Goal: Information Seeking & Learning: Learn about a topic

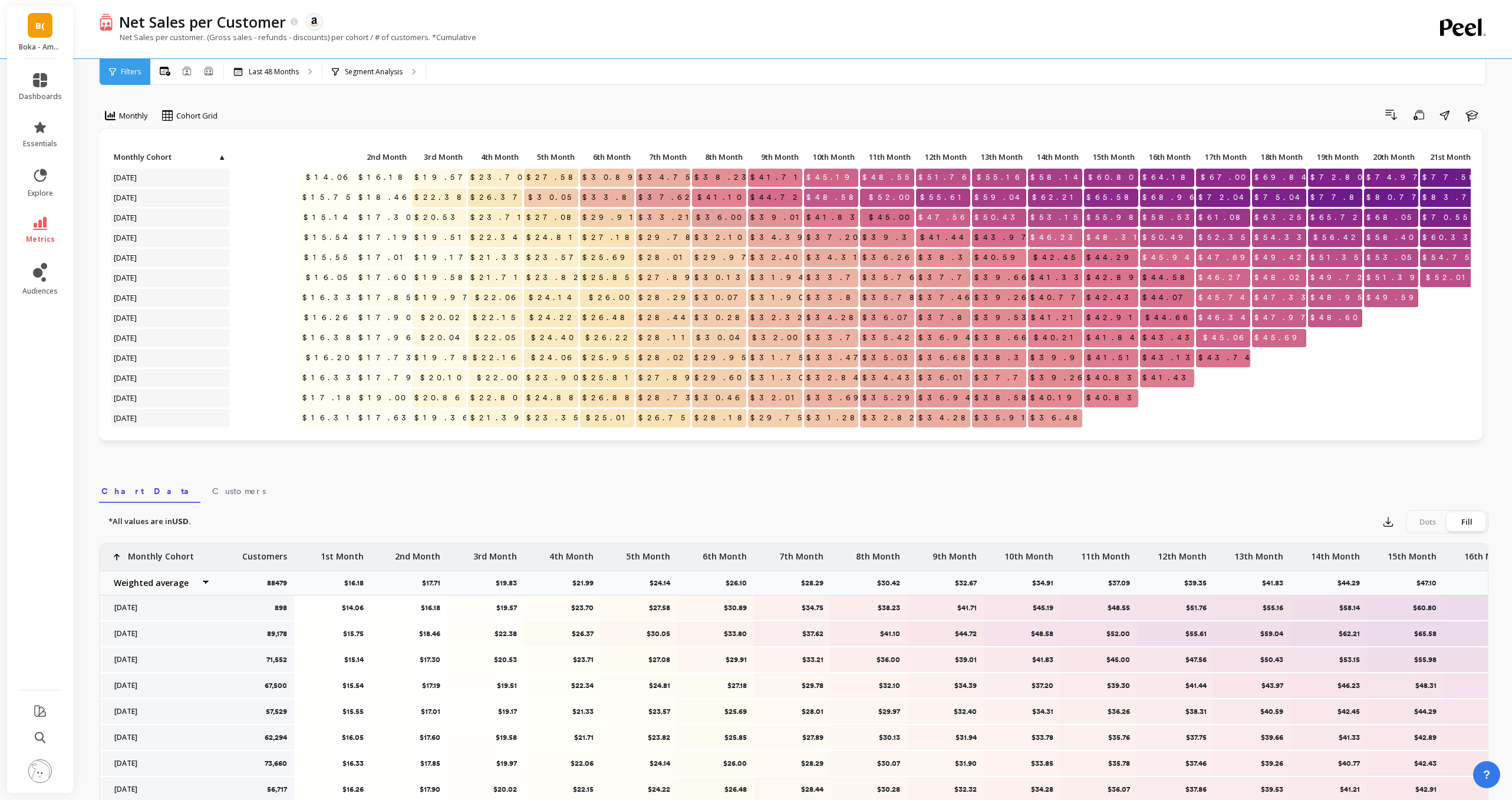
scroll to position [0, 284]
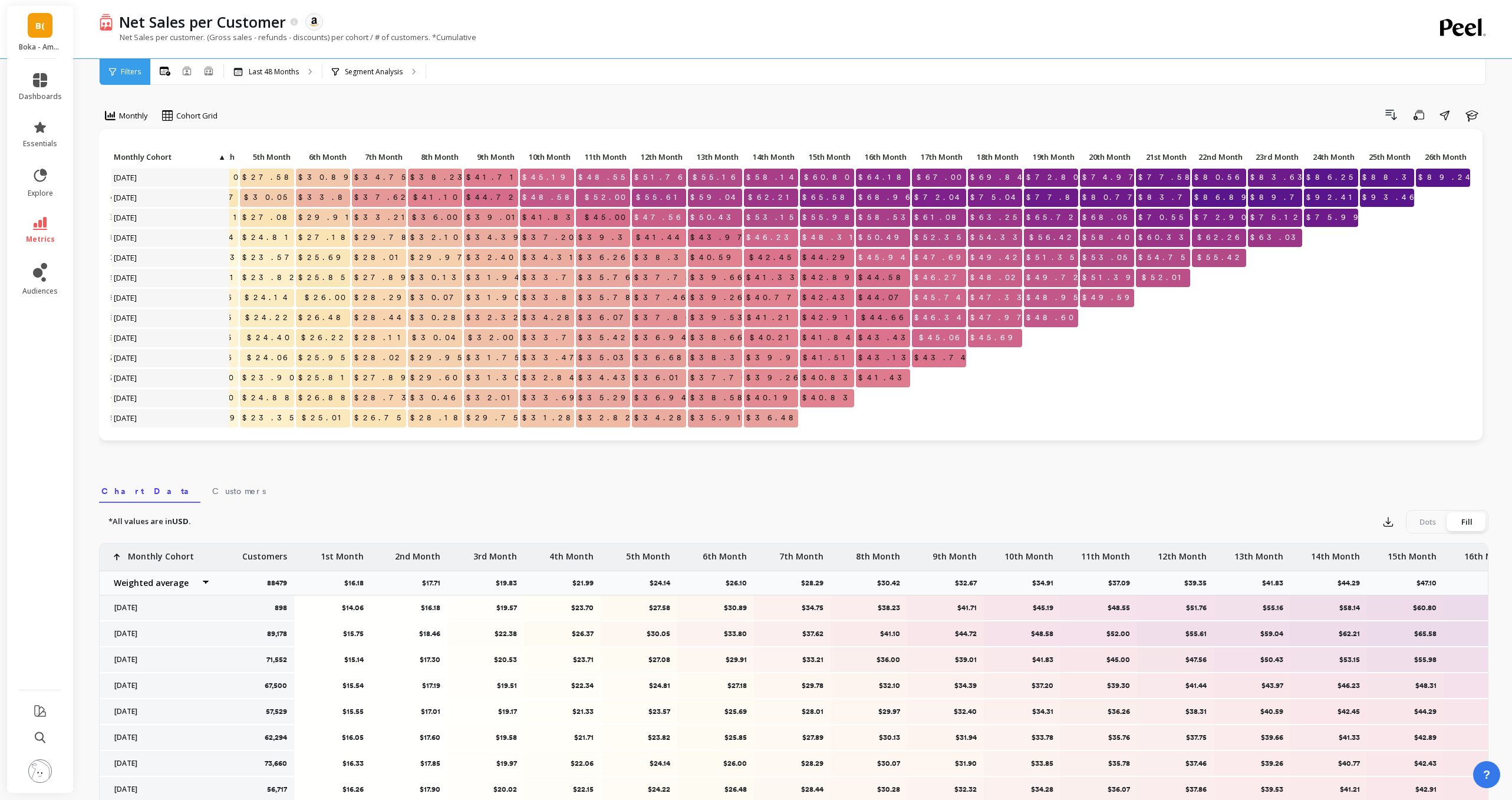
click at [33, 30] on link "B(" at bounding box center [39, 25] width 25 height 25
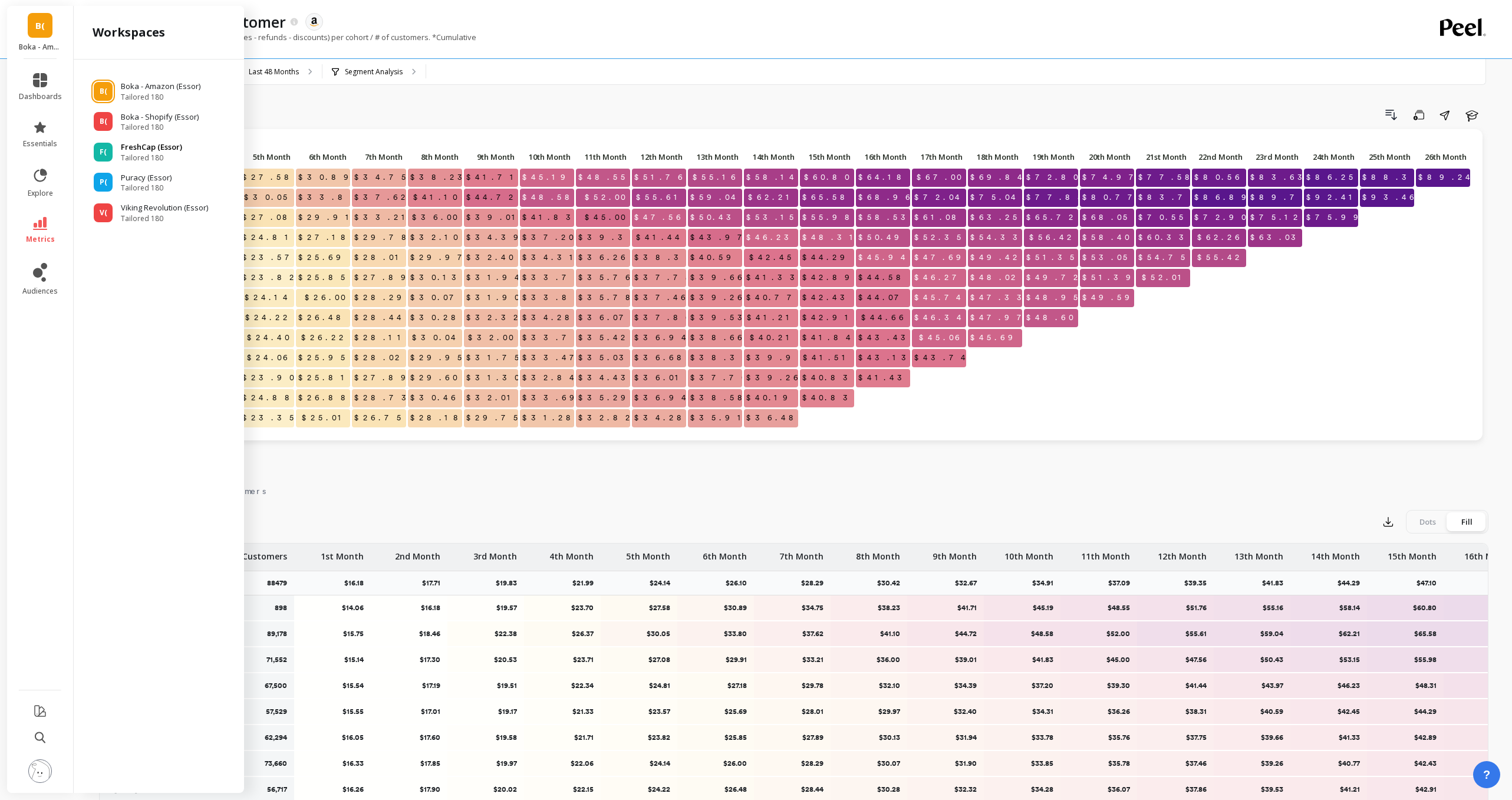
click at [149, 141] on p "FreshCap (Essor)" at bounding box center [151, 147] width 62 height 12
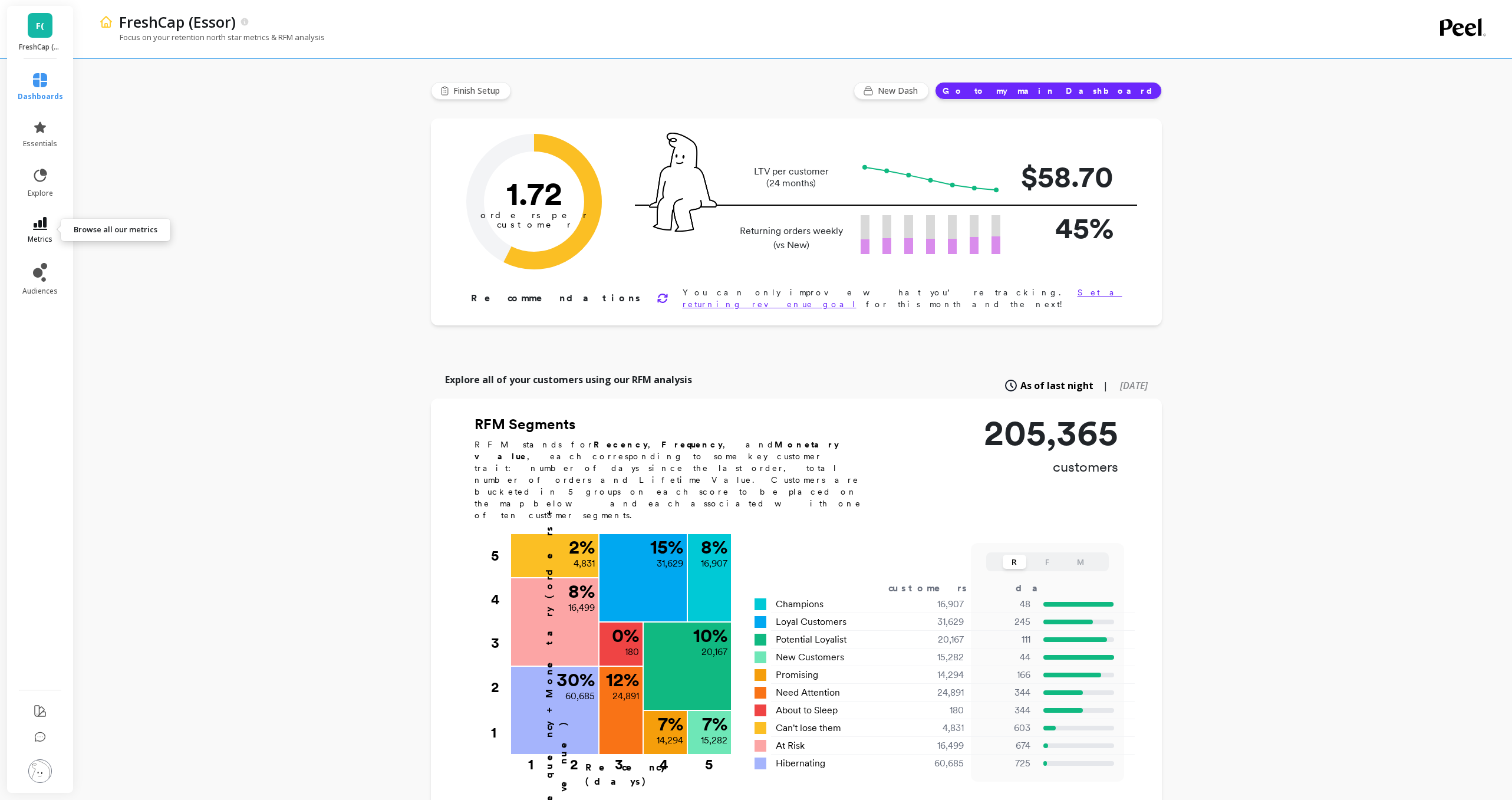
click at [33, 234] on span "metrics" at bounding box center [39, 239] width 25 height 10
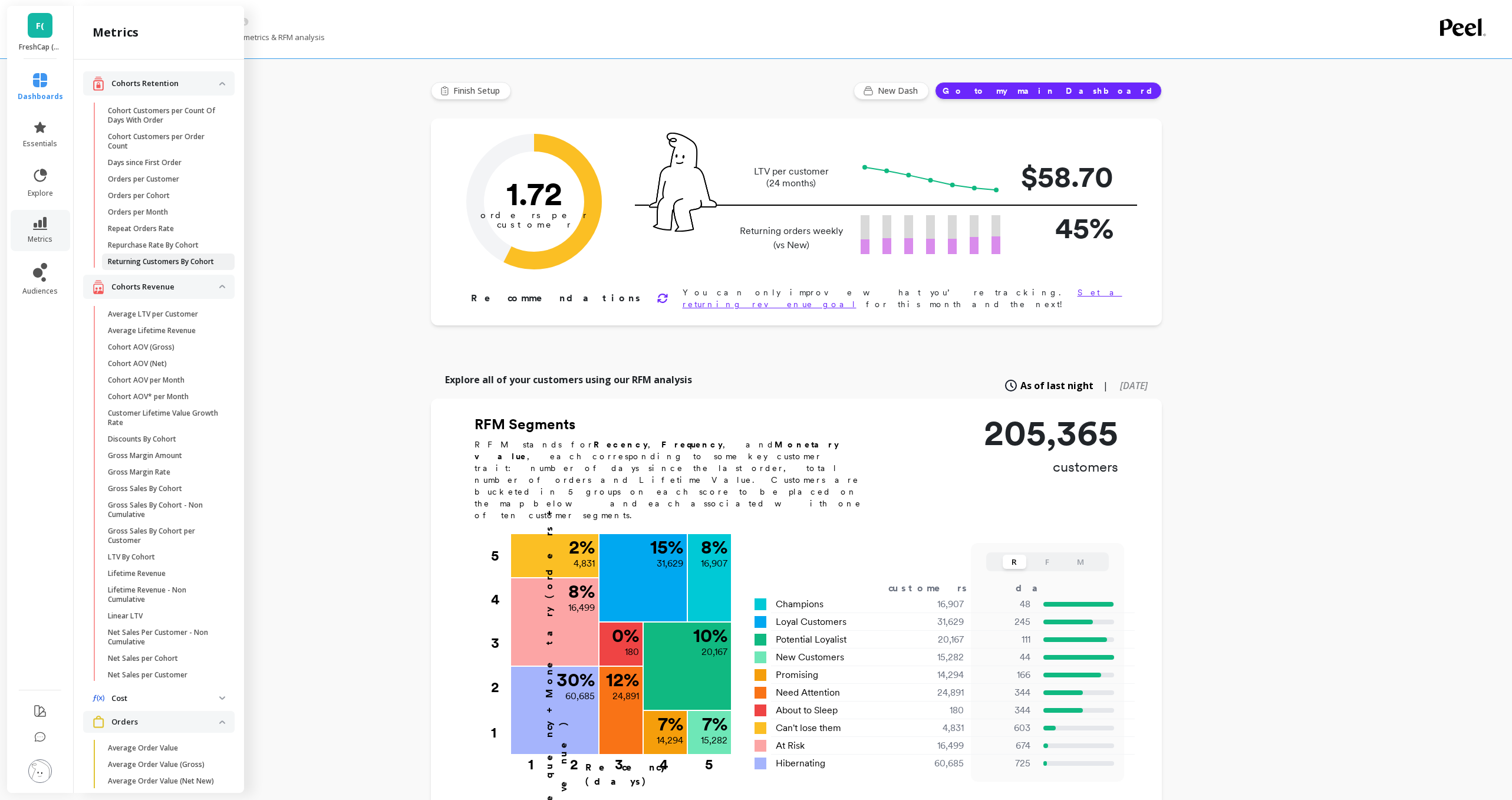
click at [150, 261] on p "Returning Customers By Cohort" at bounding box center [161, 262] width 106 height 10
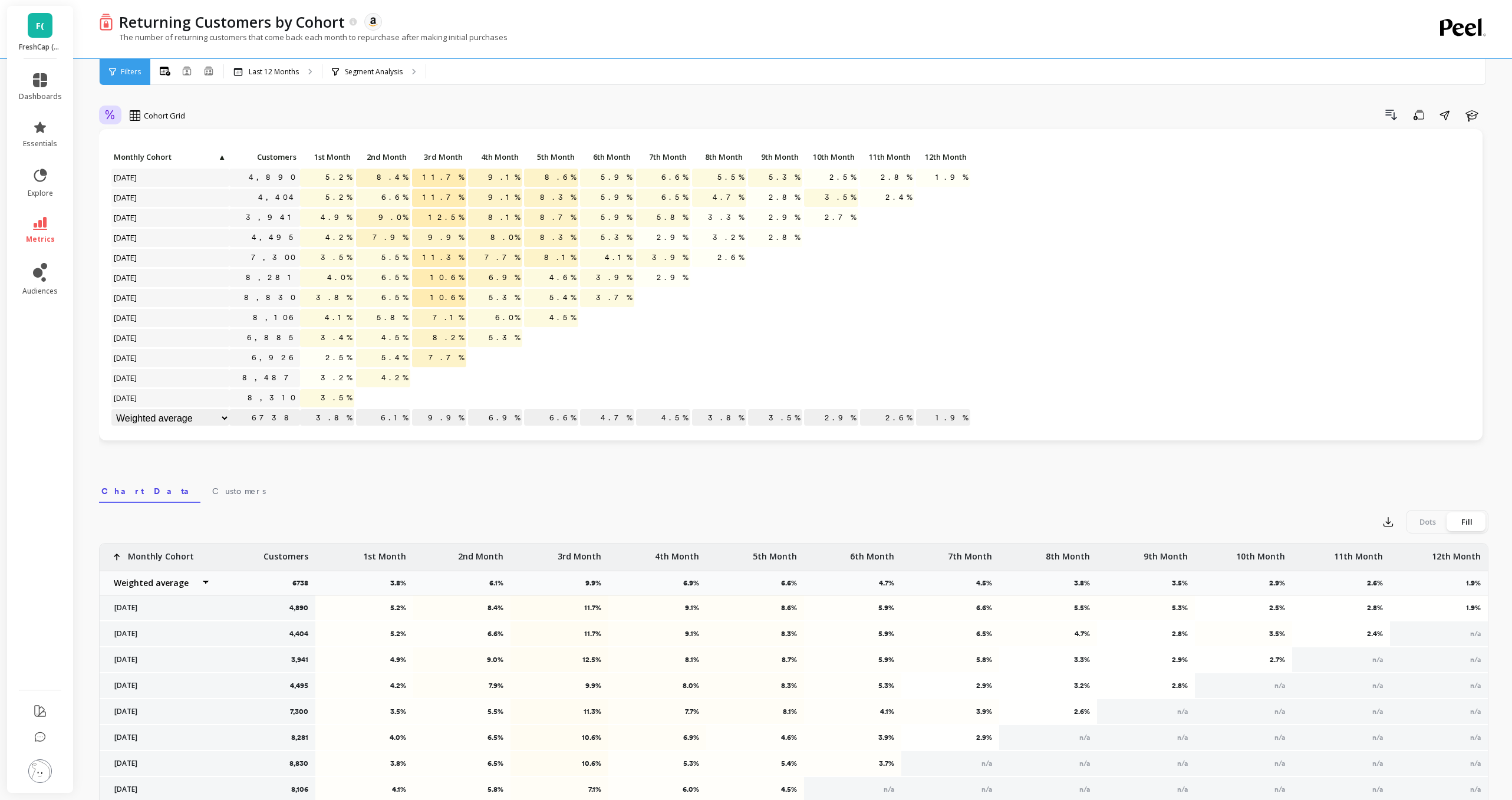
click at [106, 118] on icon at bounding box center [110, 115] width 11 height 11
click at [153, 166] on div "Absolute" at bounding box center [142, 164] width 68 height 11
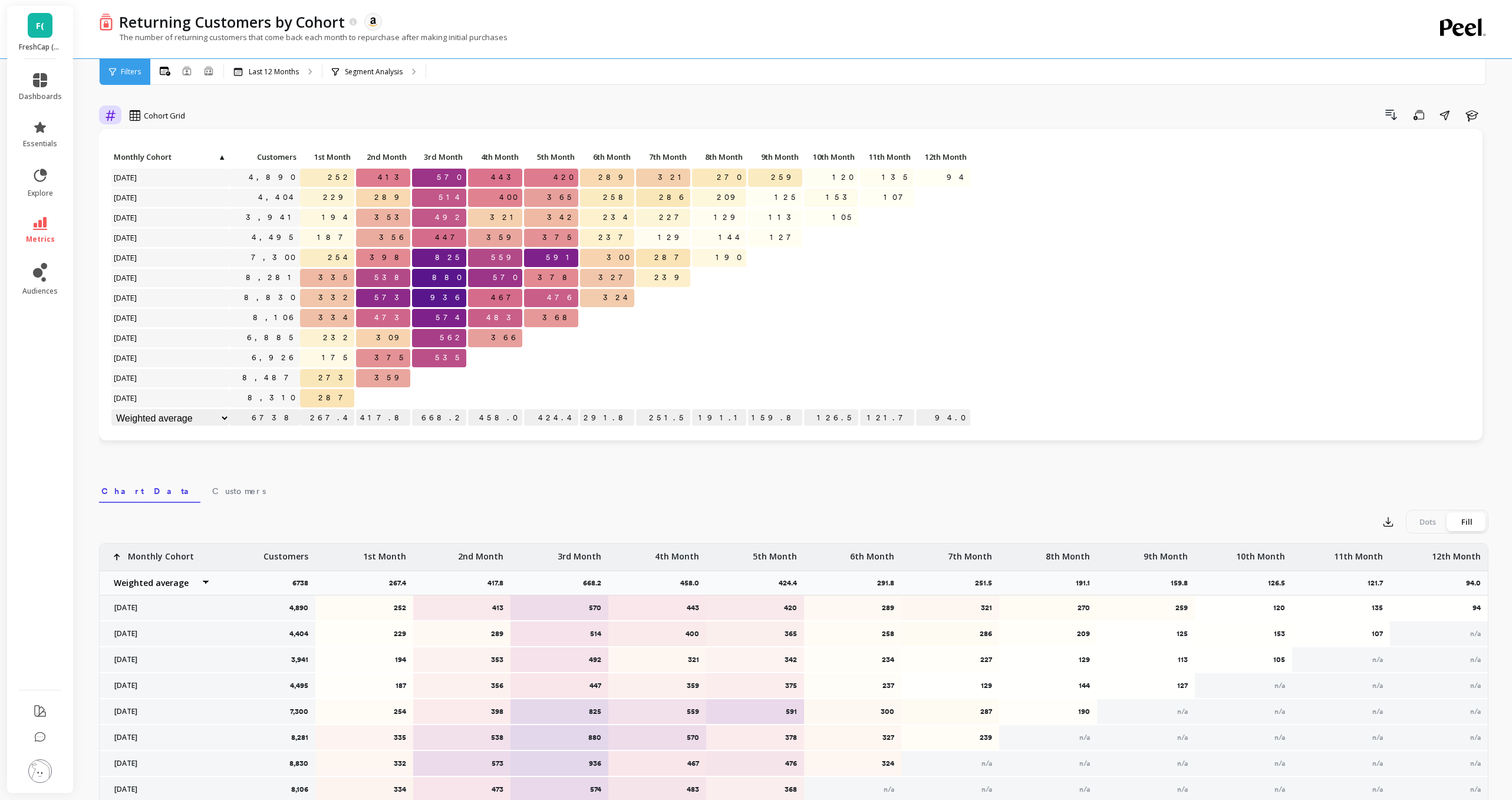
click at [110, 111] on icon at bounding box center [110, 115] width 11 height 11
click at [147, 139] on div "Relative" at bounding box center [142, 141] width 68 height 11
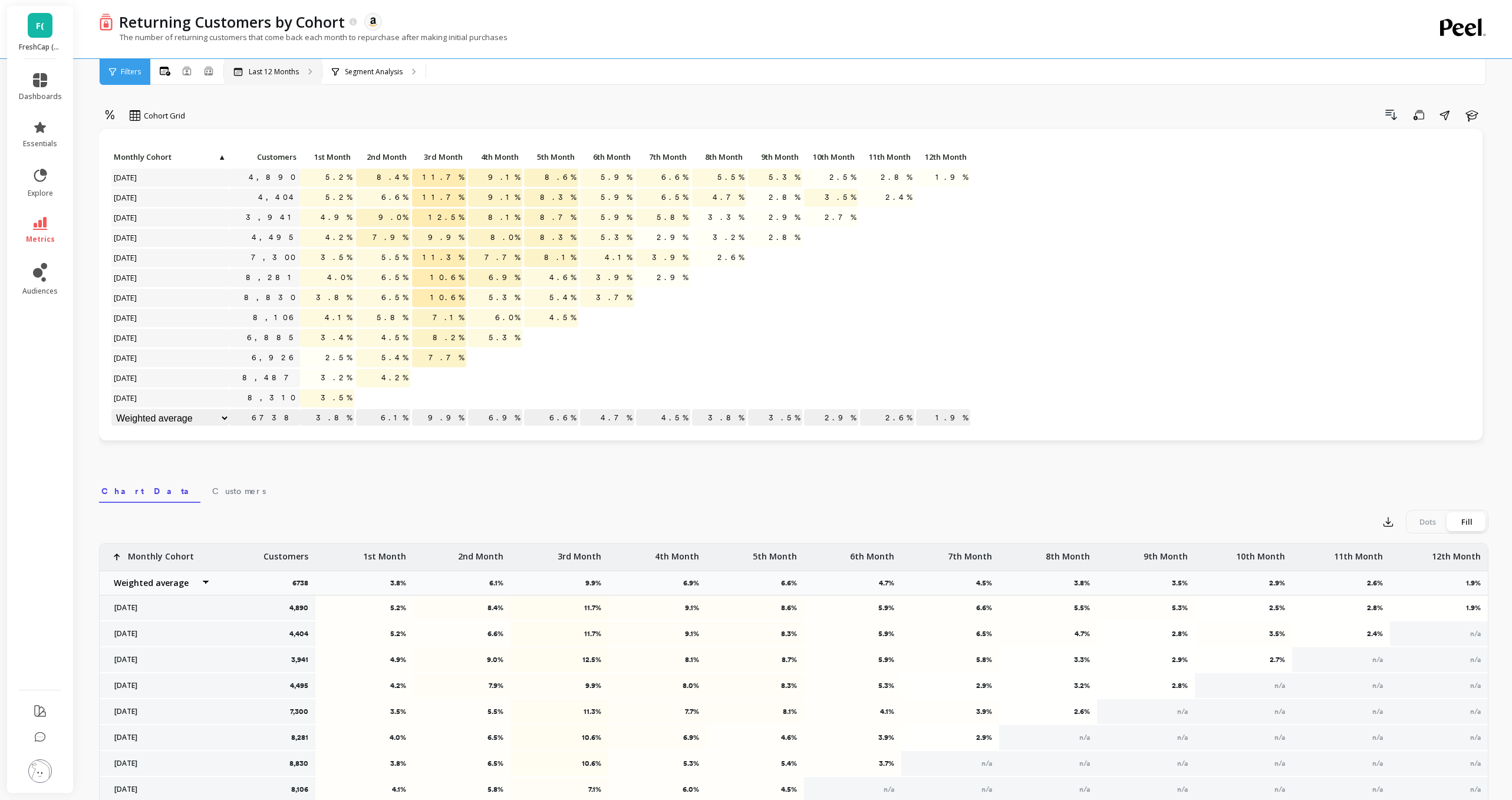
click at [296, 73] on p "Last 12 Months" at bounding box center [274, 73] width 50 height 10
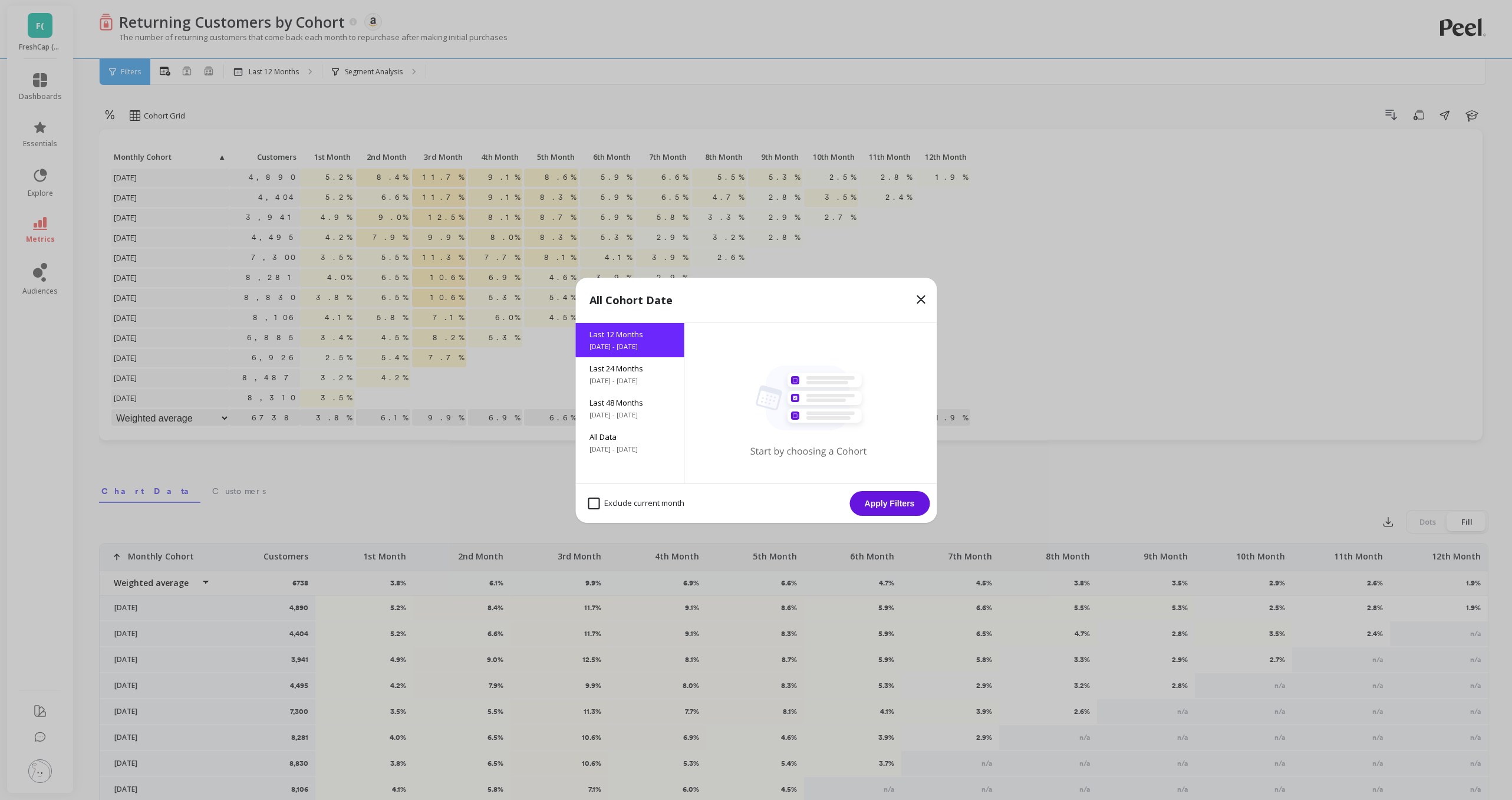
click at [916, 316] on div "All Cohort Date" at bounding box center [756, 300] width 362 height 45
click at [932, 305] on div "All Cohort Date" at bounding box center [756, 300] width 362 height 45
click at [918, 298] on icon at bounding box center [921, 299] width 14 height 14
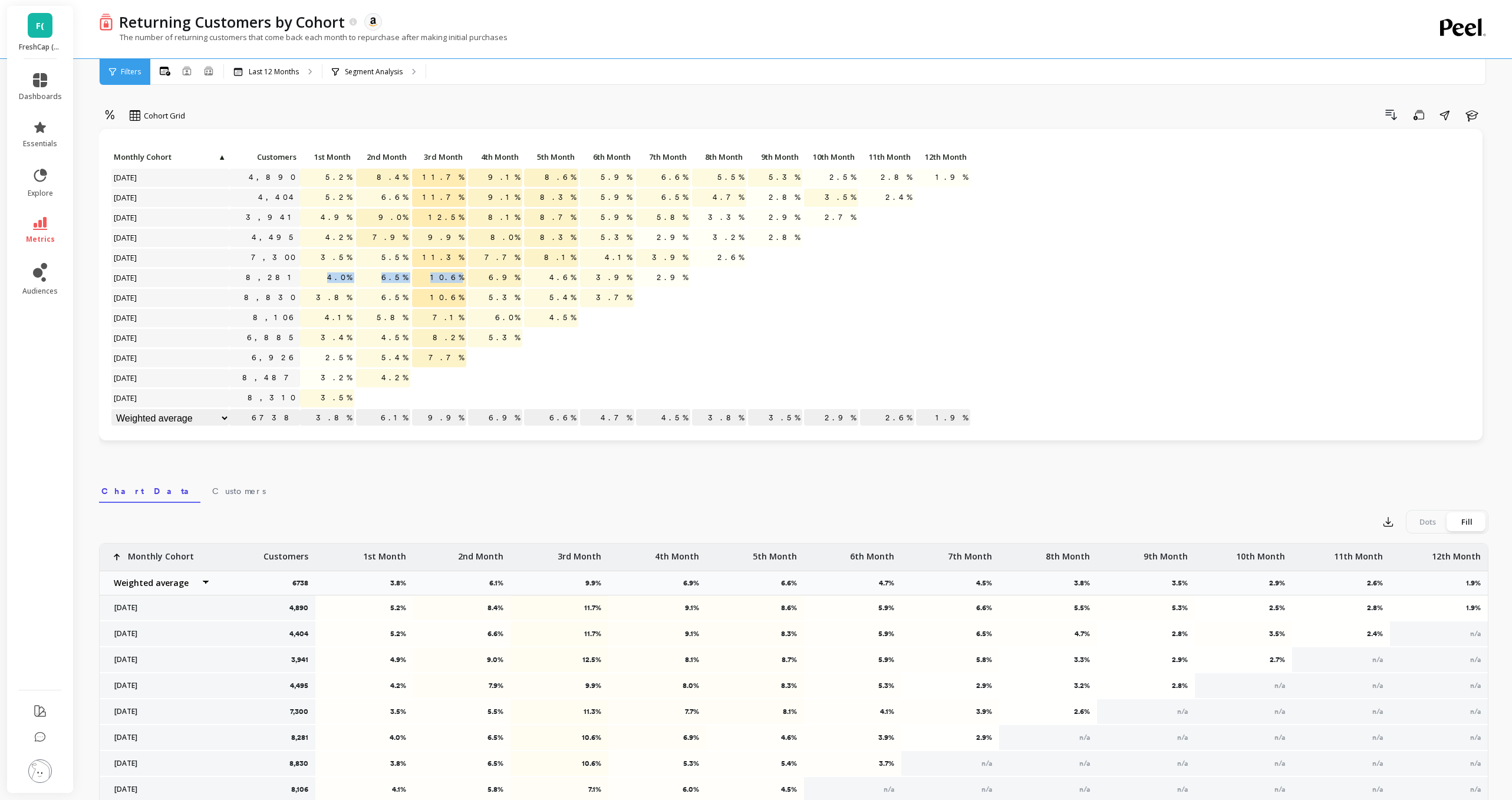
drag, startPoint x: 461, startPoint y: 278, endPoint x: 320, endPoint y: 277, distance: 141.0
click at [320, 277] on div "Click to create an audience 4,890 5.2% 8.4% 11.7% 9.1% 8.6% 5.9% 6.6% 5.5% 5.3%…" at bounding box center [541, 288] width 861 height 280
click at [208, 73] on icon at bounding box center [208, 74] width 7 height 2
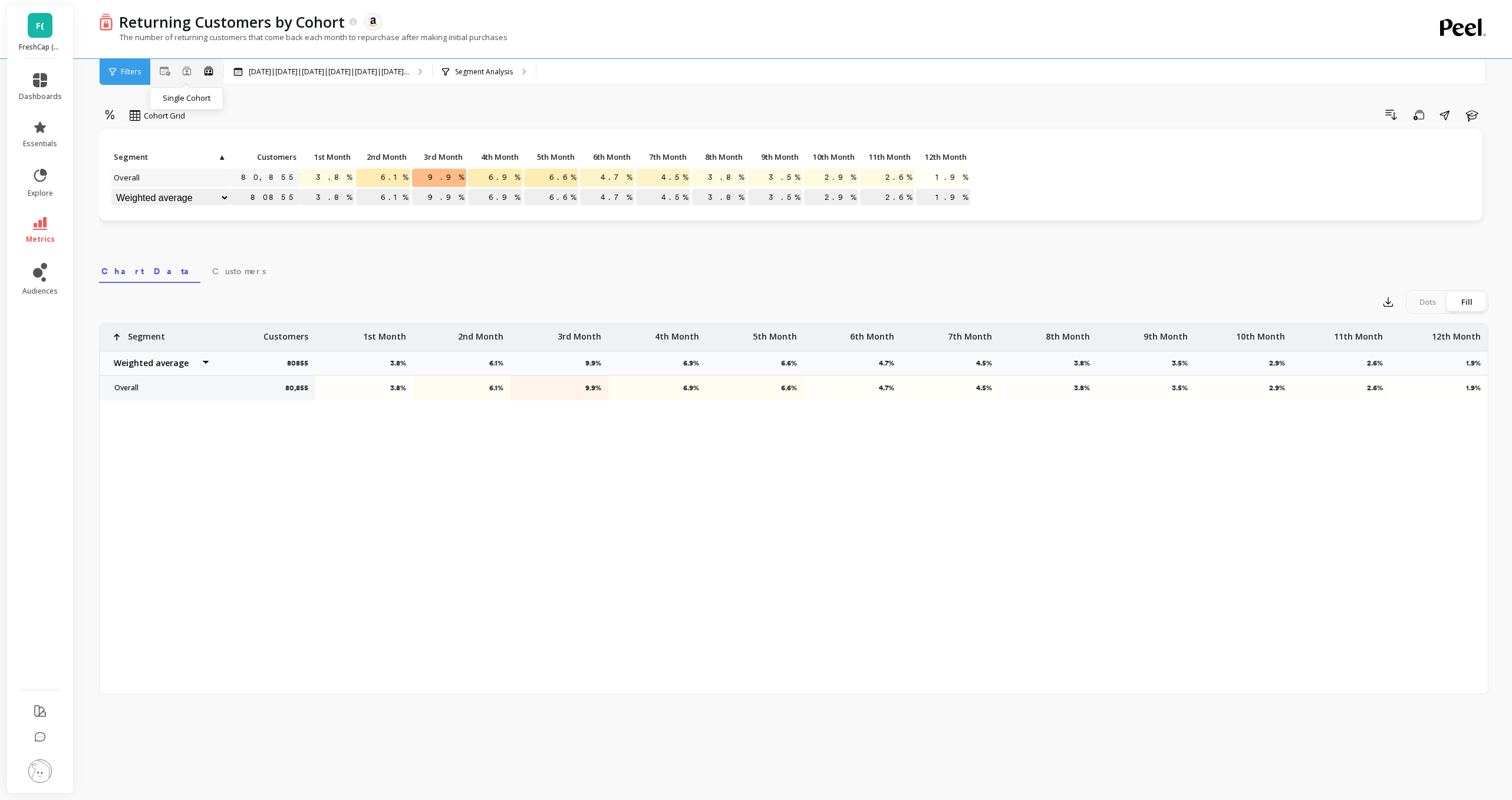
click at [185, 72] on icon at bounding box center [187, 71] width 10 height 10
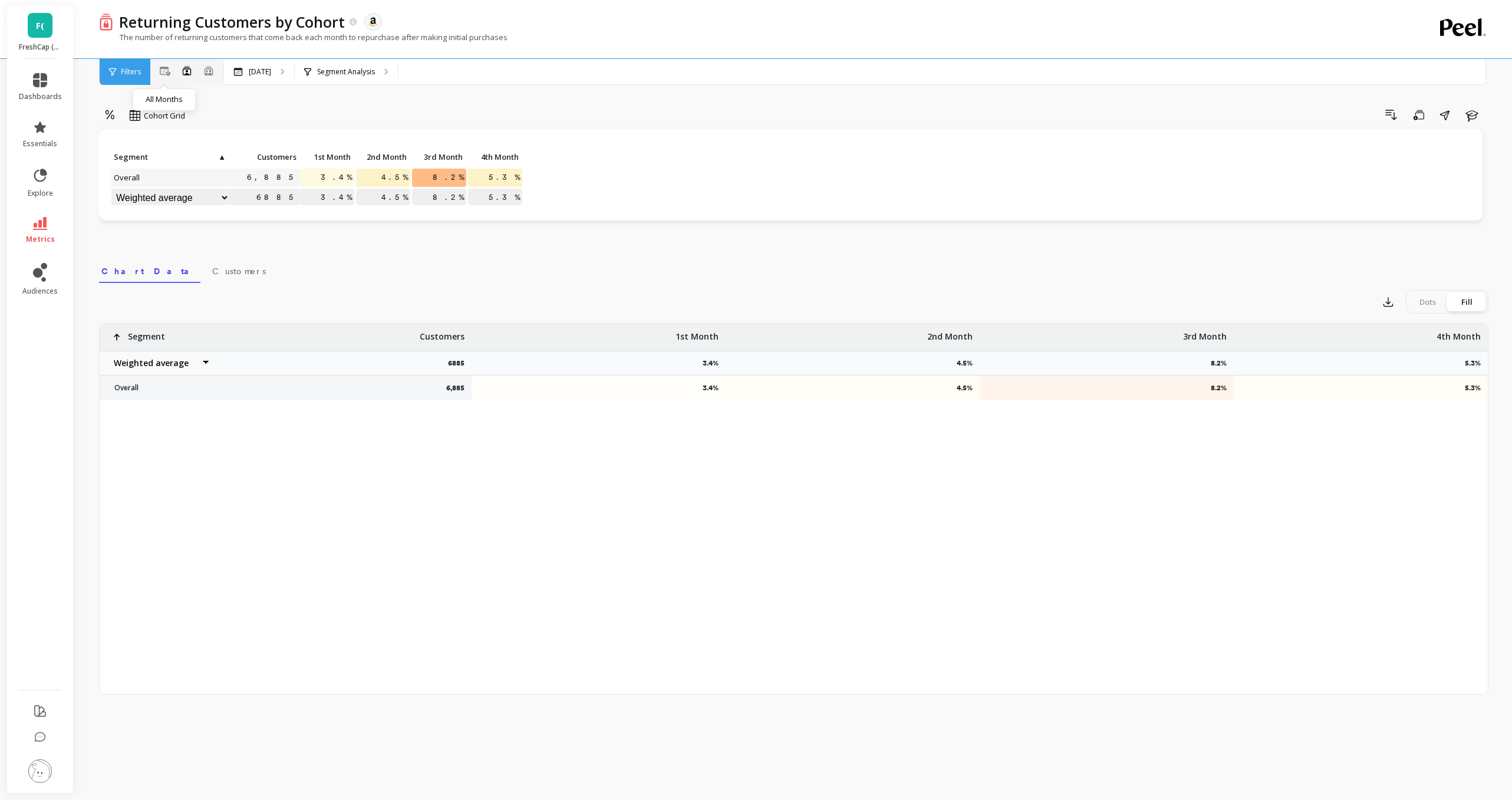
click at [165, 72] on icon at bounding box center [165, 72] width 11 height 10
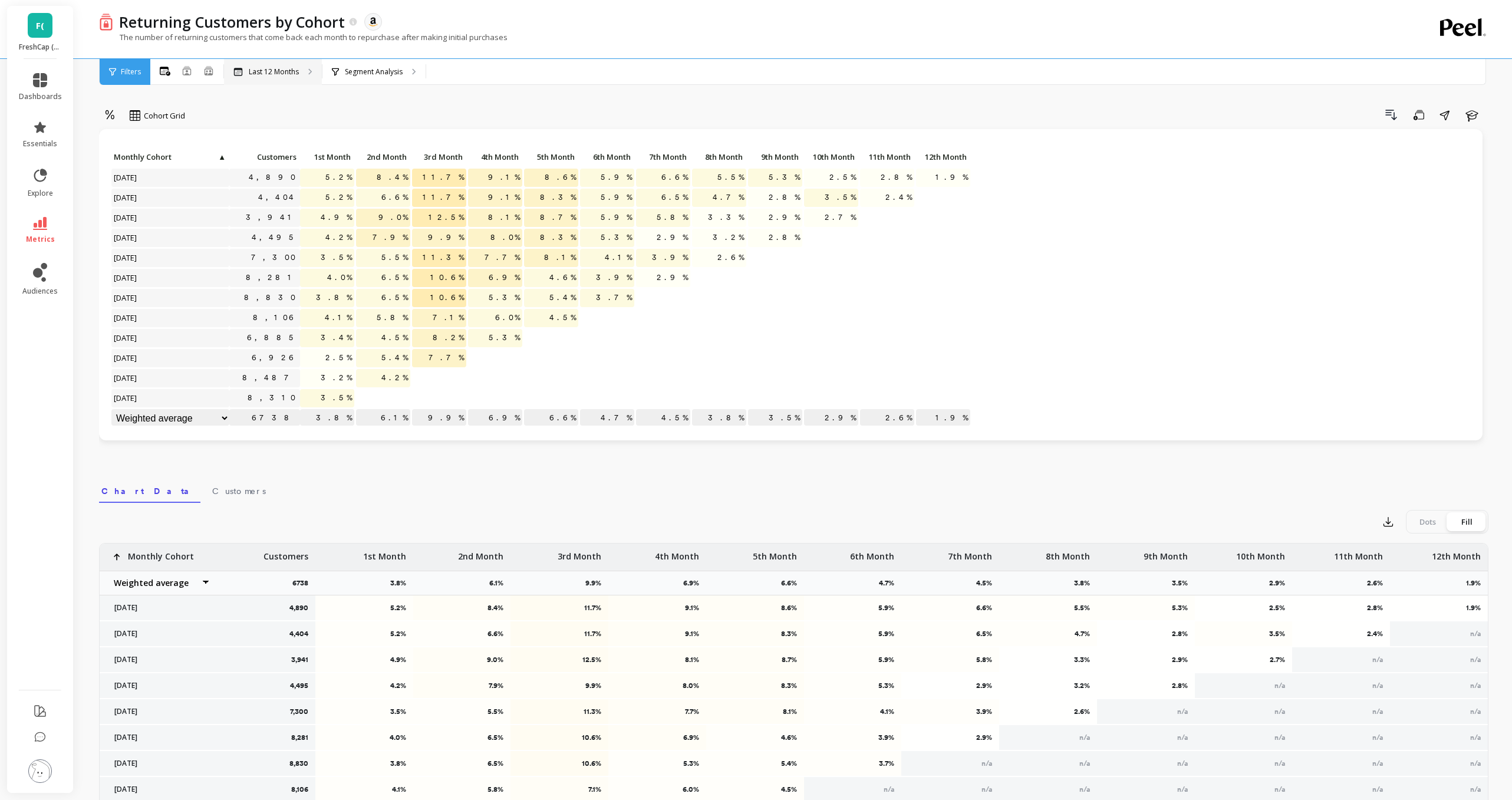
click at [278, 72] on p "Last 12 Months" at bounding box center [274, 73] width 50 height 10
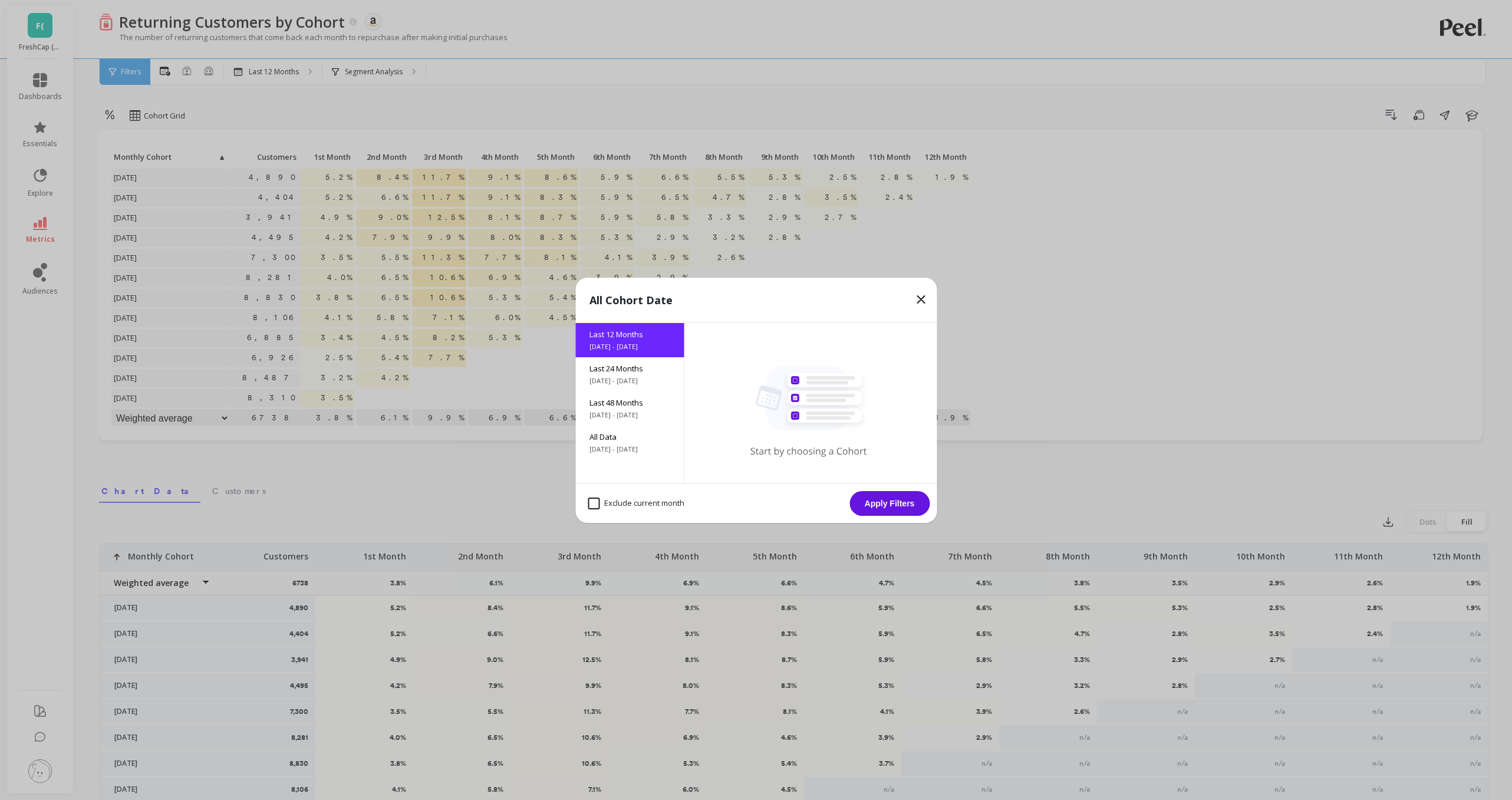
click at [920, 298] on icon at bounding box center [921, 299] width 14 height 14
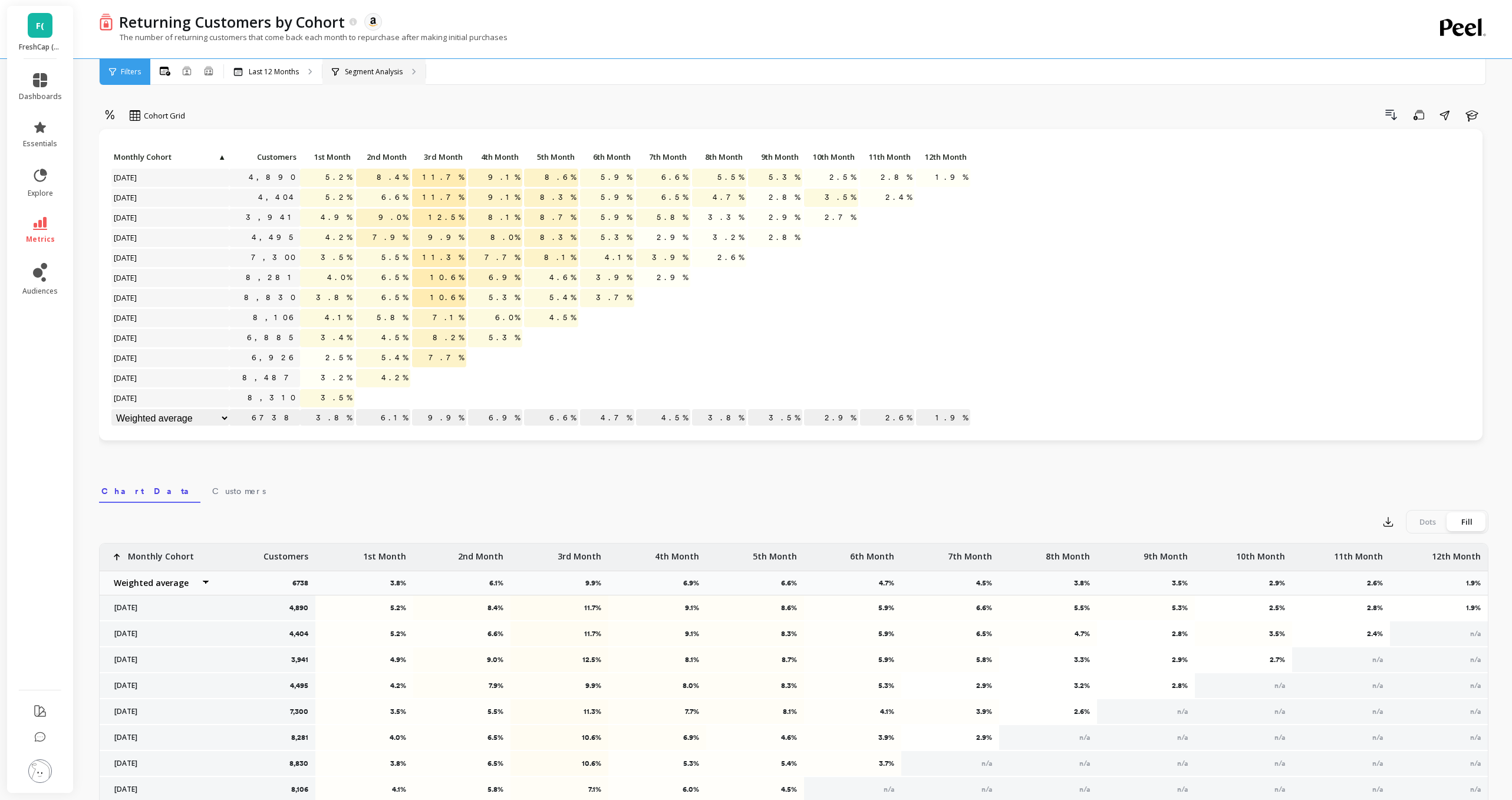
click at [391, 71] on p "Segment Analysis" at bounding box center [374, 73] width 58 height 10
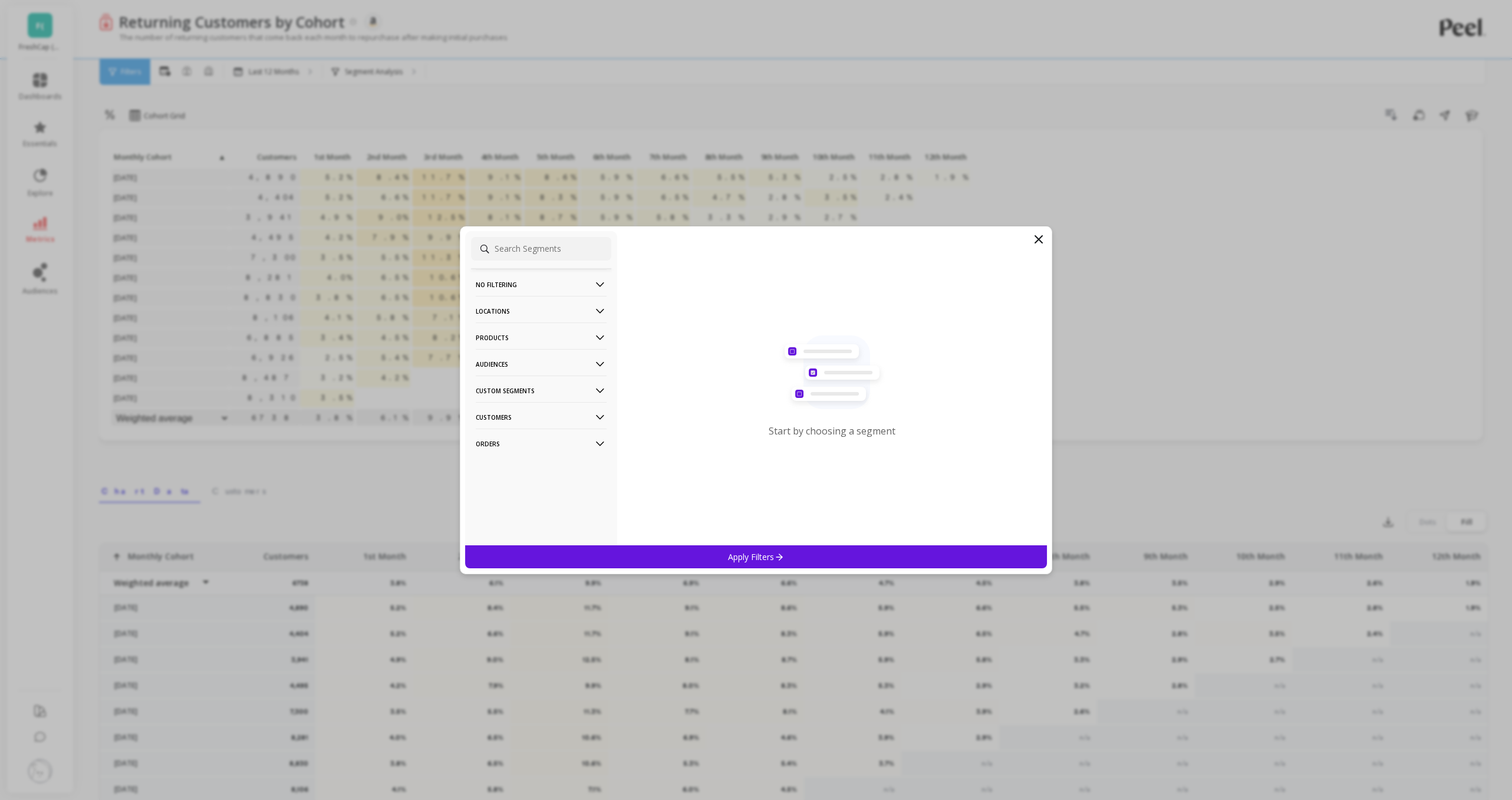
click at [1039, 235] on icon at bounding box center [1038, 239] width 14 height 14
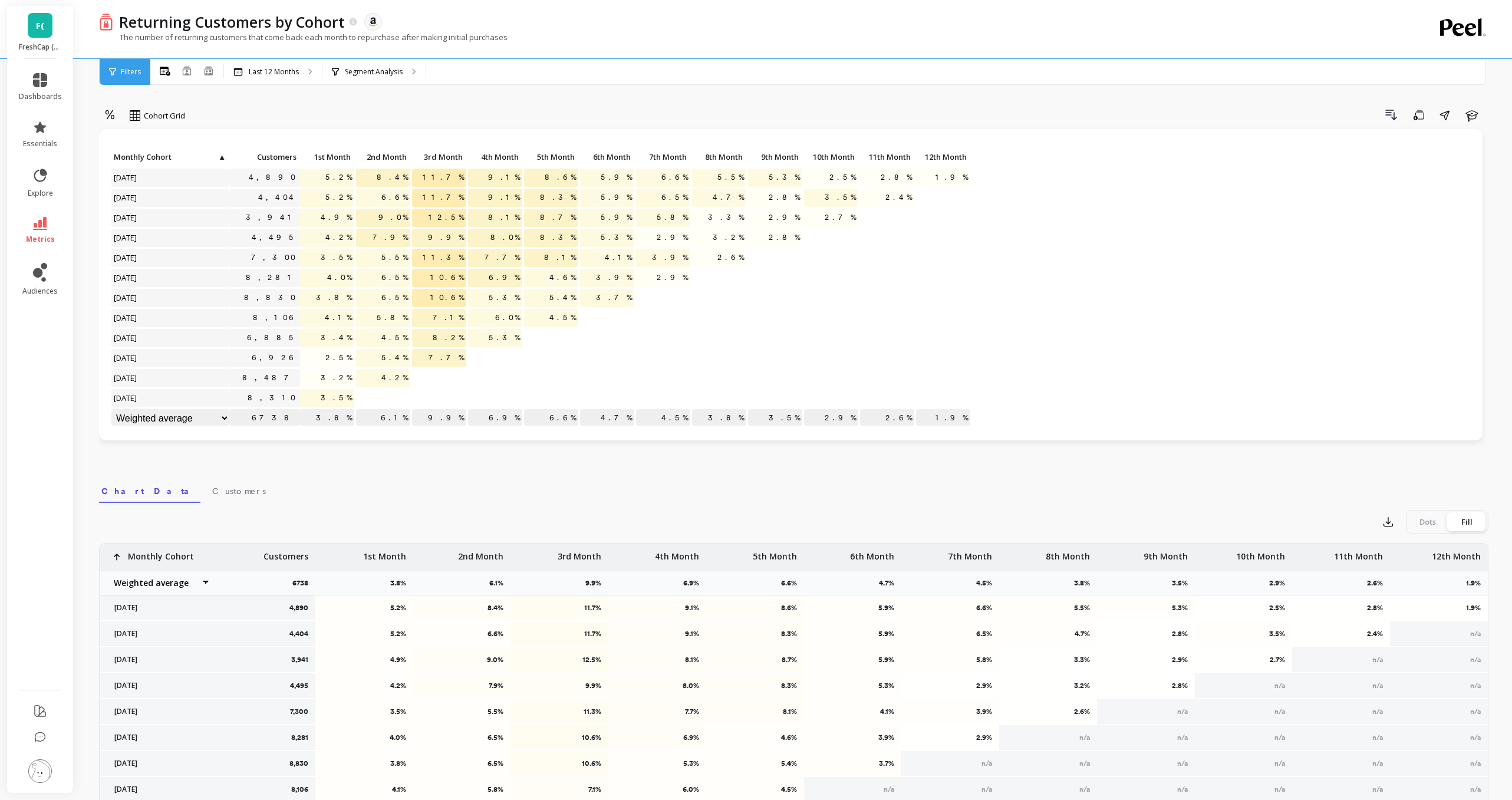
click at [141, 556] on p "Monthly Cohort" at bounding box center [160, 552] width 66 height 19
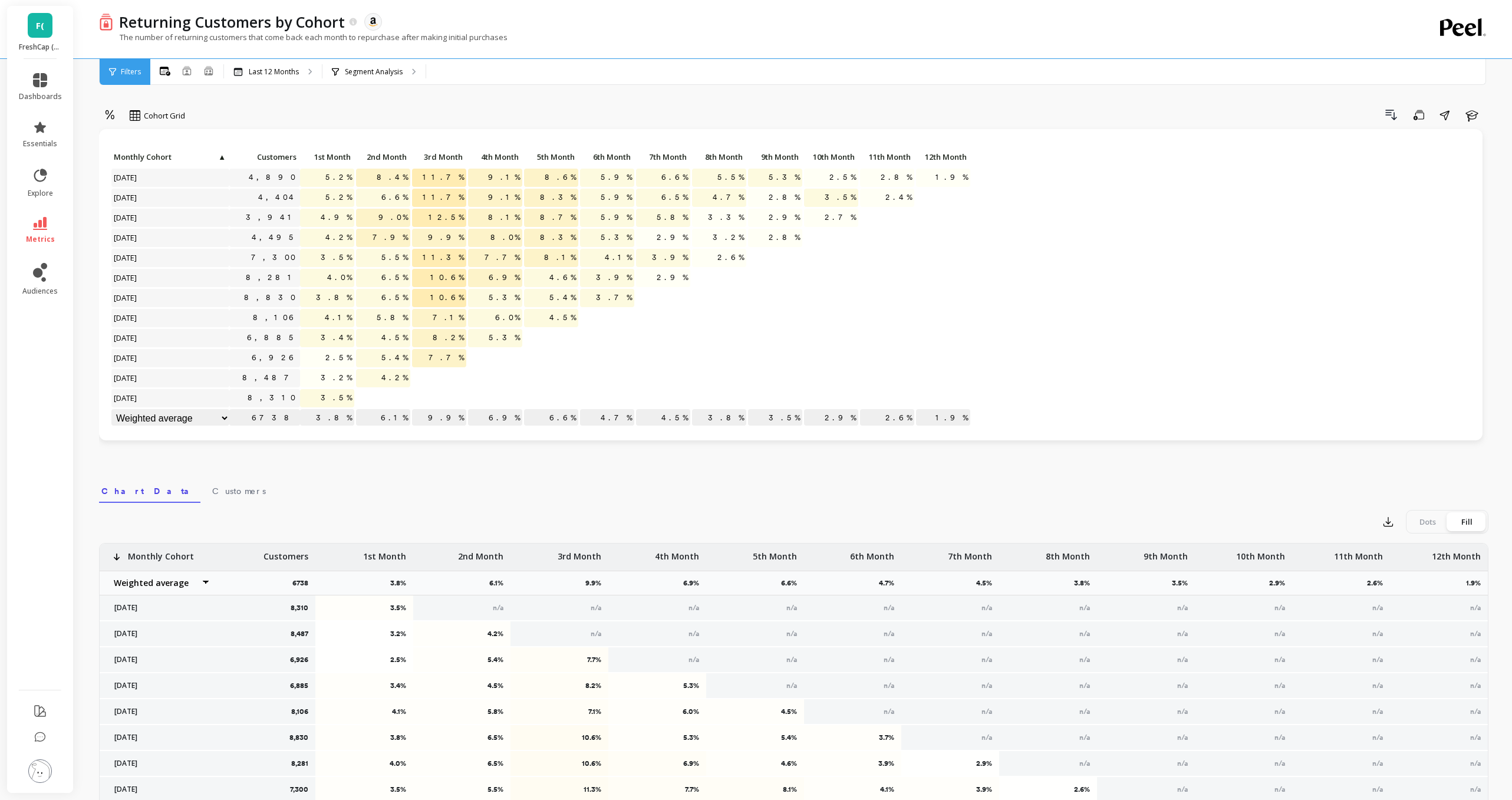
click at [141, 556] on p "Monthly Cohort" at bounding box center [160, 552] width 66 height 19
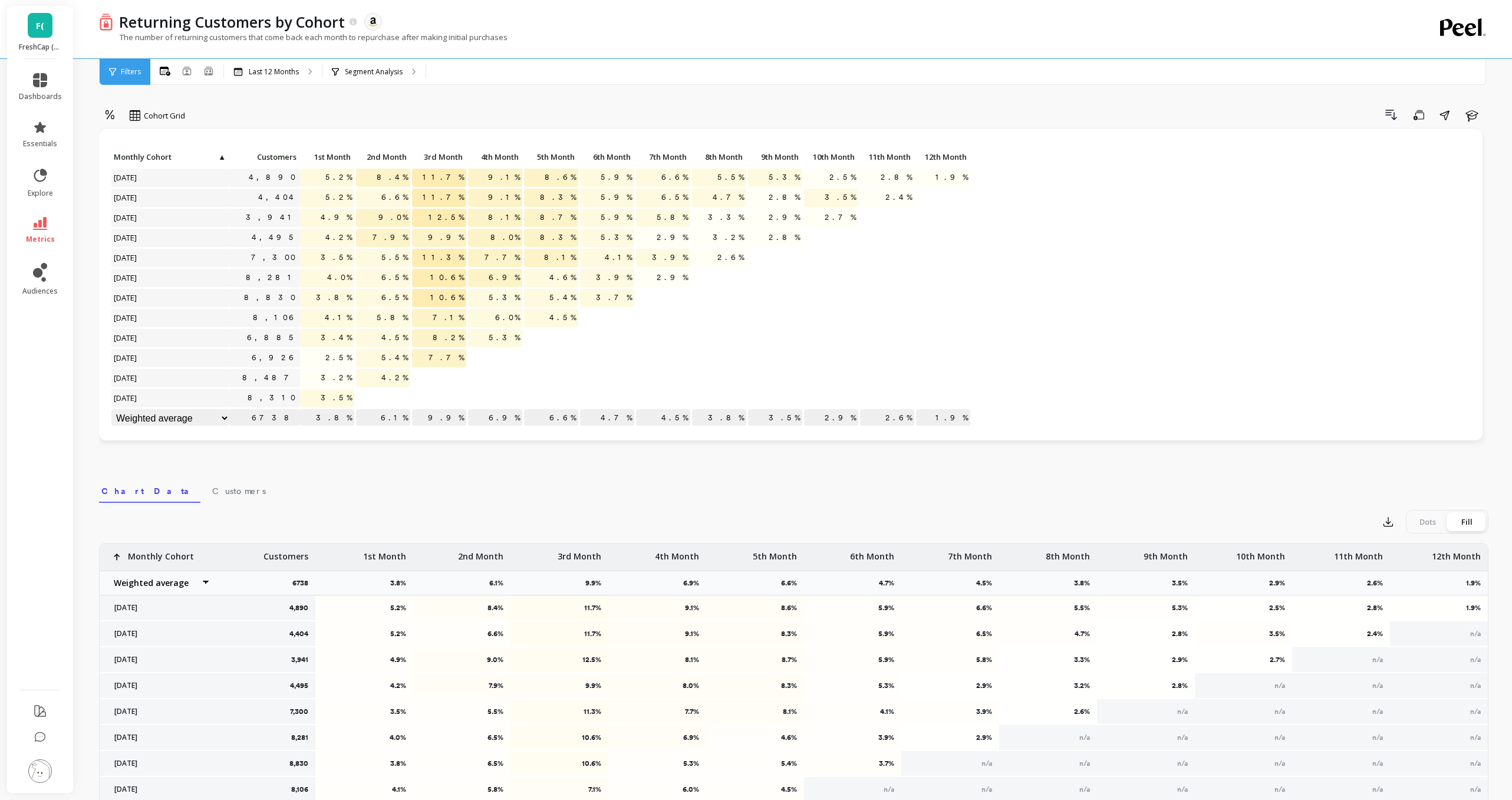
click at [147, 161] on span "Monthly Cohort" at bounding box center [165, 157] width 103 height 10
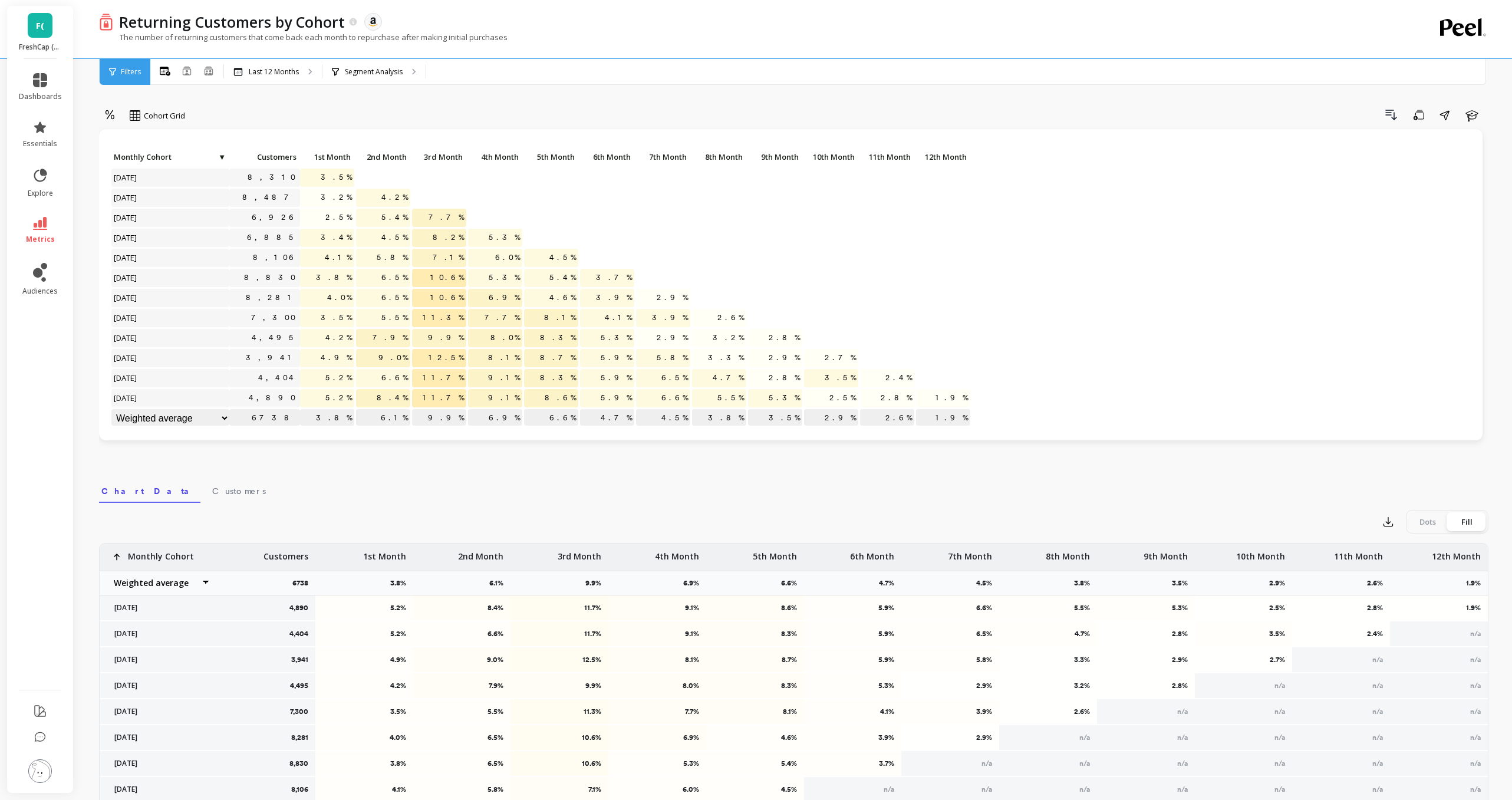
click at [147, 161] on span "Monthly Cohort" at bounding box center [165, 157] width 103 height 10
click at [159, 156] on span "Monthly Cohort" at bounding box center [170, 157] width 112 height 10
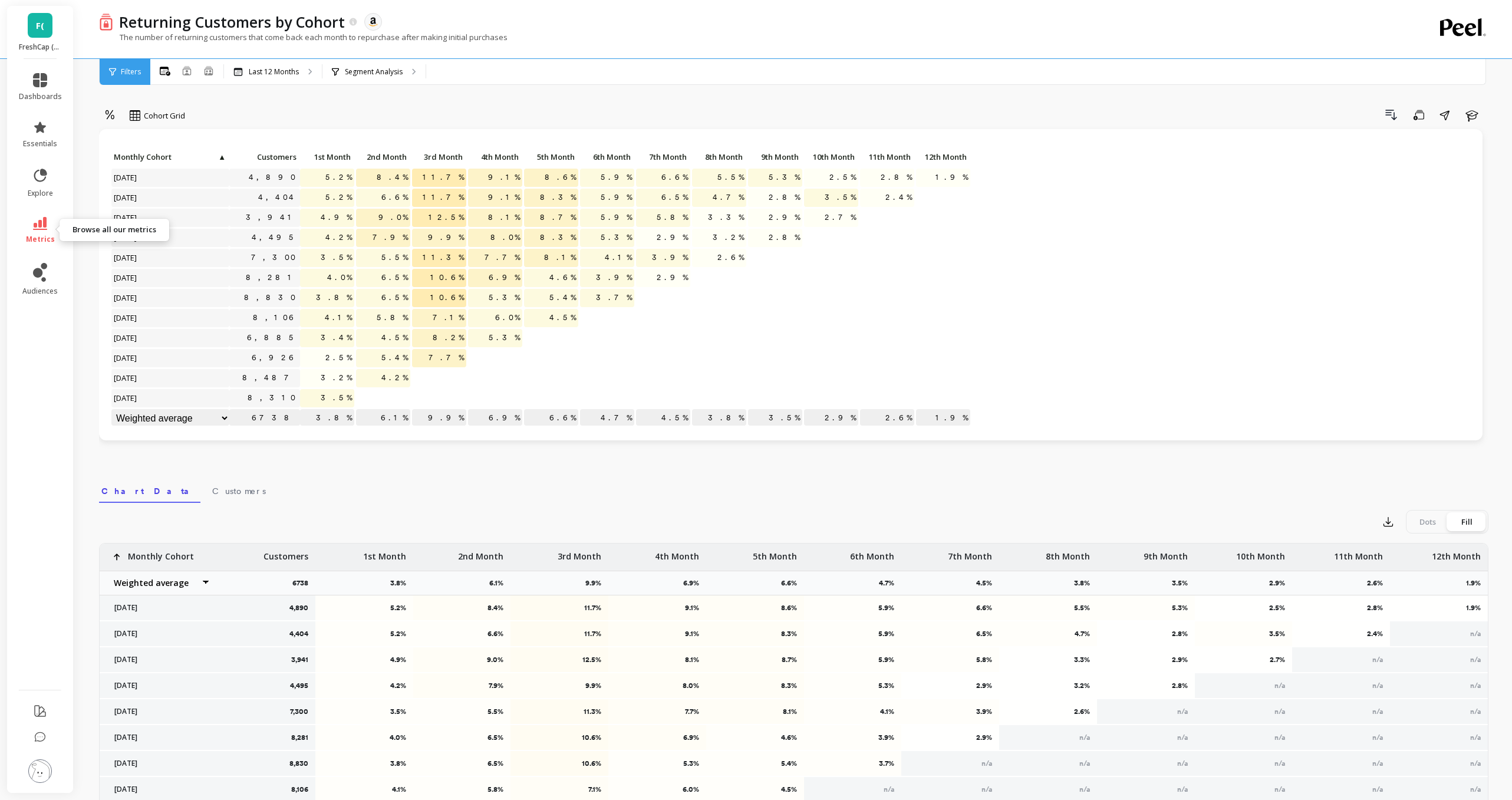
click at [40, 238] on span "metrics" at bounding box center [39, 239] width 28 height 10
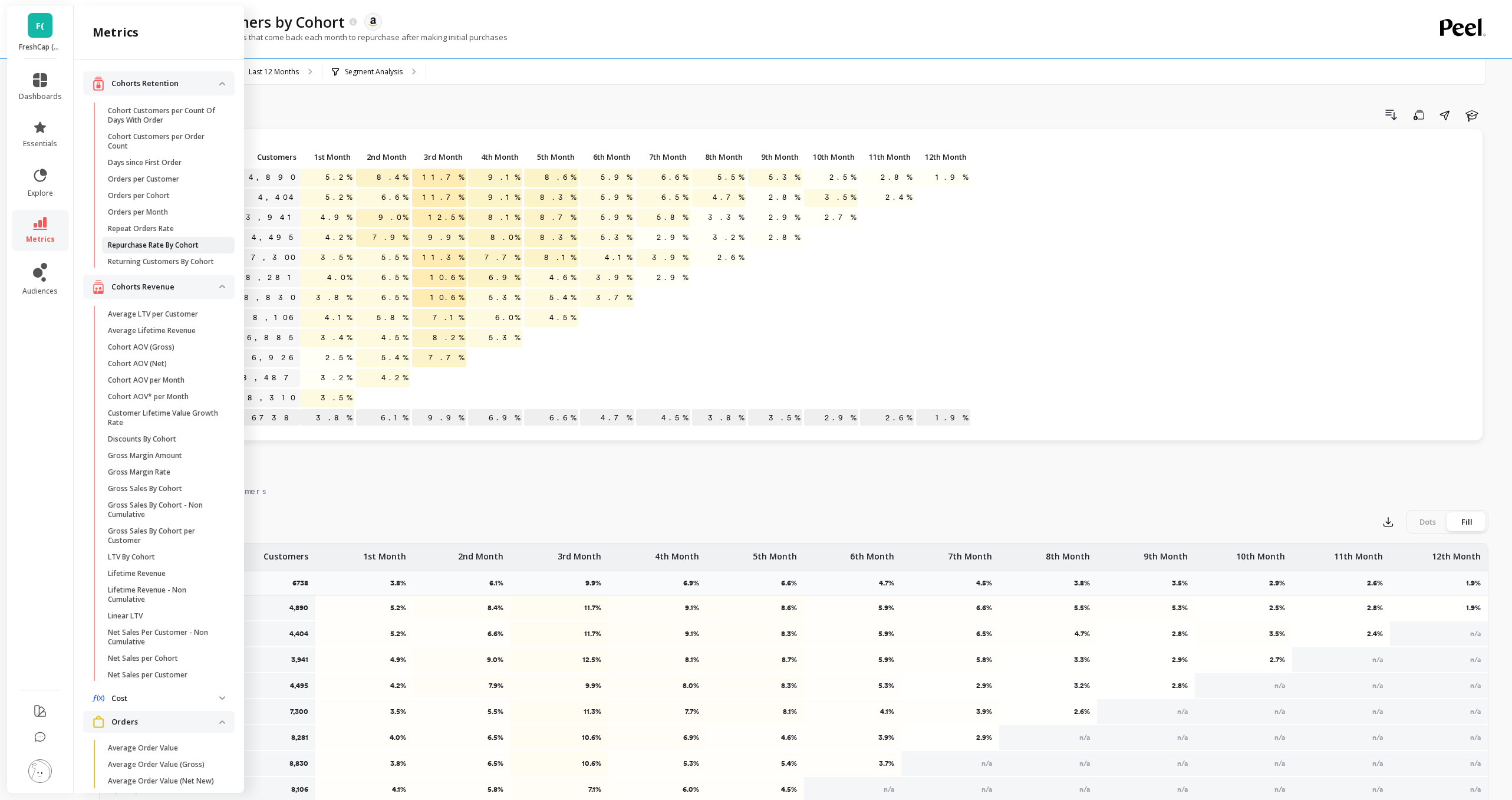
click at [187, 247] on p "Repurchase Rate By Cohort" at bounding box center [153, 245] width 91 height 10
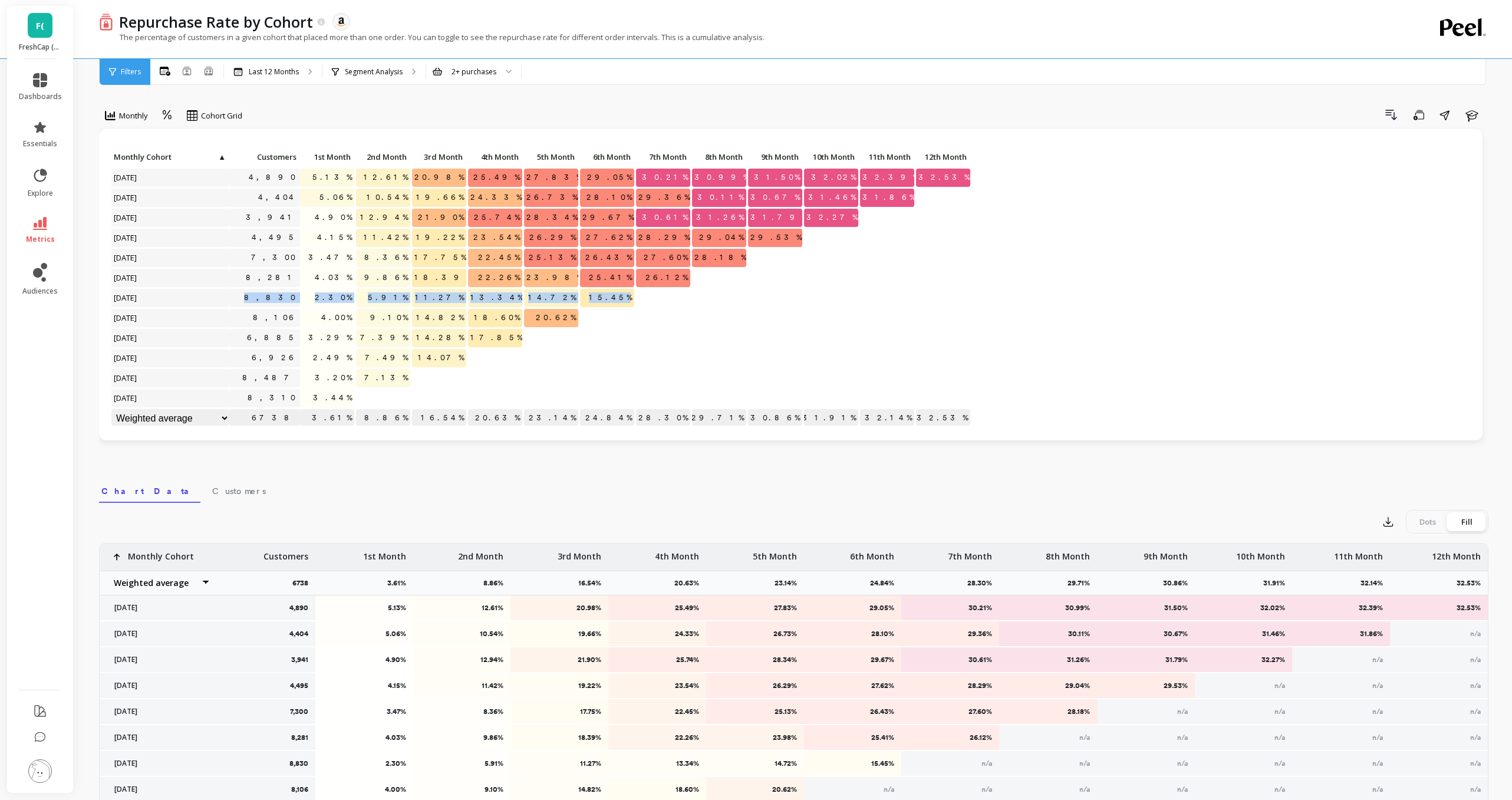
drag, startPoint x: 633, startPoint y: 299, endPoint x: 273, endPoint y: 297, distance: 360.0
click at [273, 297] on div "Click to create an audience 4,890 5.13% 12.61% 20.98% 25.49% 27.83% 29.05% 30.2…" at bounding box center [541, 288] width 861 height 280
click at [677, 304] on div at bounding box center [663, 298] width 54 height 19
drag, startPoint x: 636, startPoint y: 301, endPoint x: 253, endPoint y: 298, distance: 383.0
click at [253, 298] on div "Click to create an audience 4,890 5.13% 12.61% 20.98% 25.49% 27.83% 29.05% 30.2…" at bounding box center [541, 288] width 861 height 280
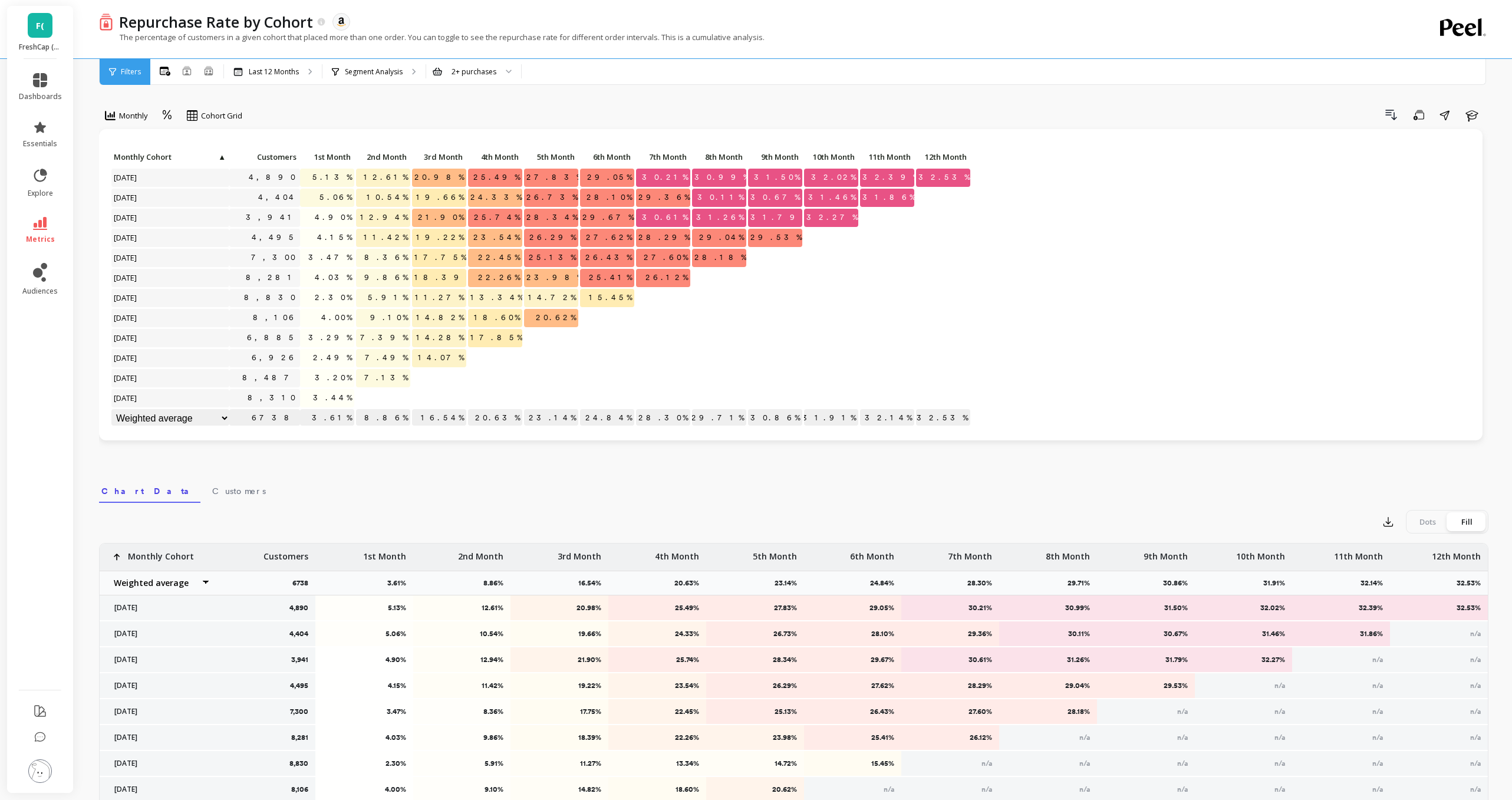
click at [643, 302] on div at bounding box center [663, 298] width 54 height 19
drag, startPoint x: 301, startPoint y: 299, endPoint x: 271, endPoint y: 298, distance: 30.0
click at [271, 298] on div "Click to create an audience 4,890 5.13% 12.61% 20.98% 25.49% 27.83% 29.05% 30.2…" at bounding box center [541, 288] width 861 height 280
drag, startPoint x: 301, startPoint y: 215, endPoint x: 256, endPoint y: 215, distance: 45.0
click at [256, 215] on div "Click to create an audience 4,890 5.13% 12.61% 20.98% 25.49% 27.83% 29.05% 30.2…" at bounding box center [541, 288] width 861 height 280
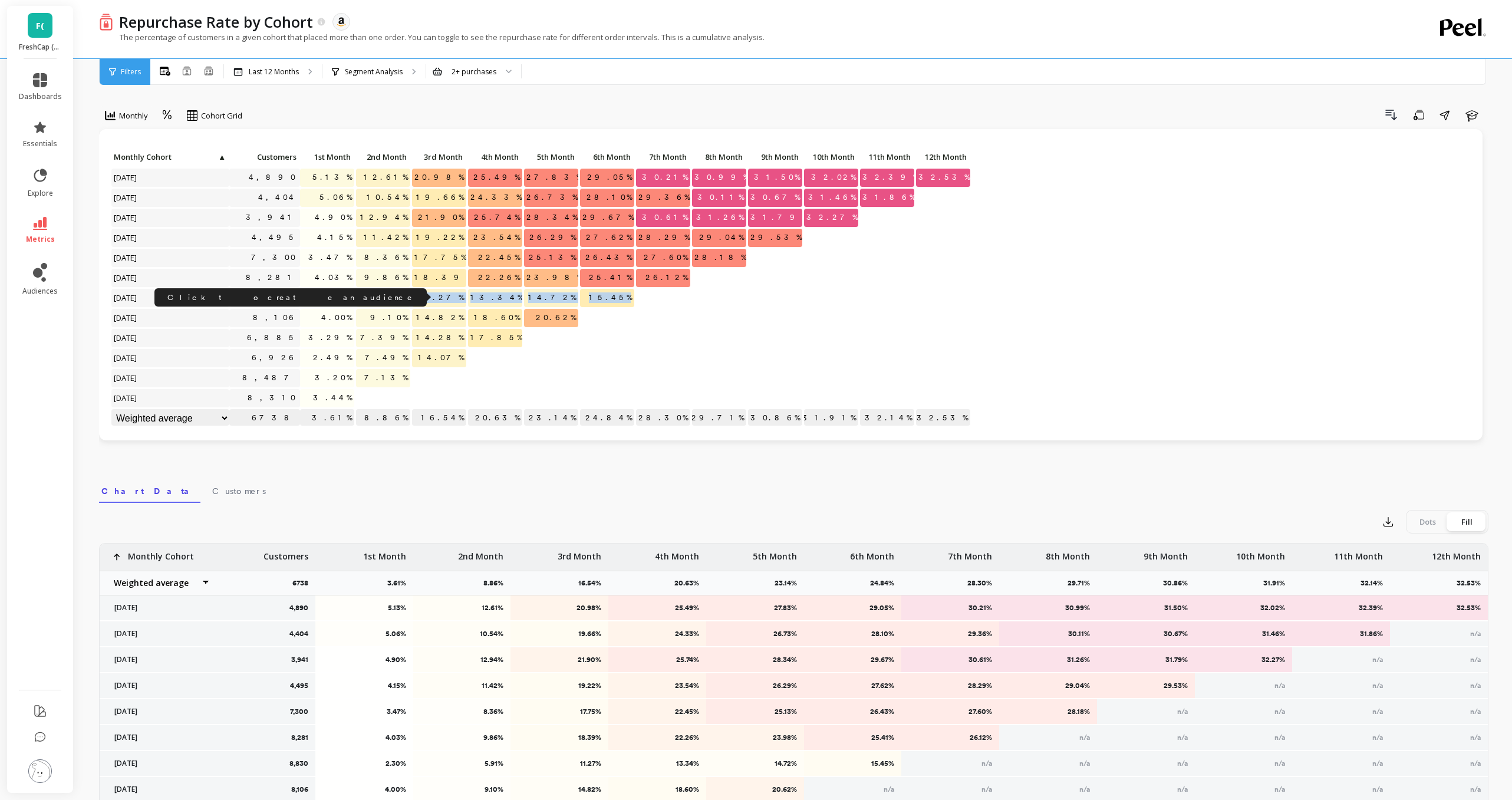
drag, startPoint x: 646, startPoint y: 298, endPoint x: 278, endPoint y: 302, distance: 368.0
click at [278, 302] on div "Click to create an audience 4,890 5.13% 12.61% 20.98% 25.49% 27.83% 29.05% 30.2…" at bounding box center [541, 288] width 861 height 280
click at [627, 389] on p at bounding box center [607, 393] width 54 height 8
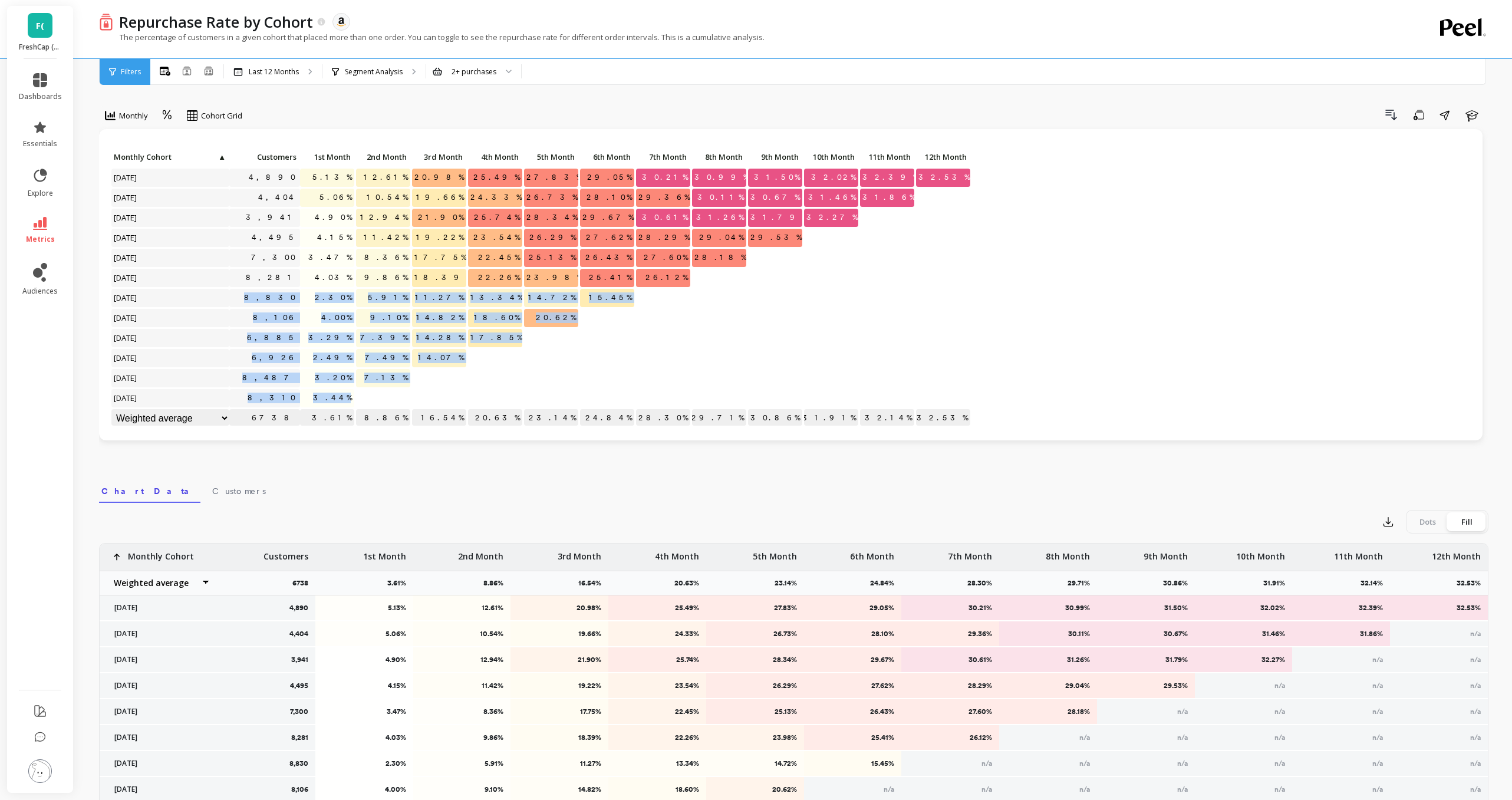
drag, startPoint x: 363, startPoint y: 398, endPoint x: 238, endPoint y: 293, distance: 163.2
click at [238, 293] on div "Click to create an audience 4,890 5.13% 12.61% 20.98% 25.49% 27.83% 29.05% 30.2…" at bounding box center [541, 288] width 861 height 280
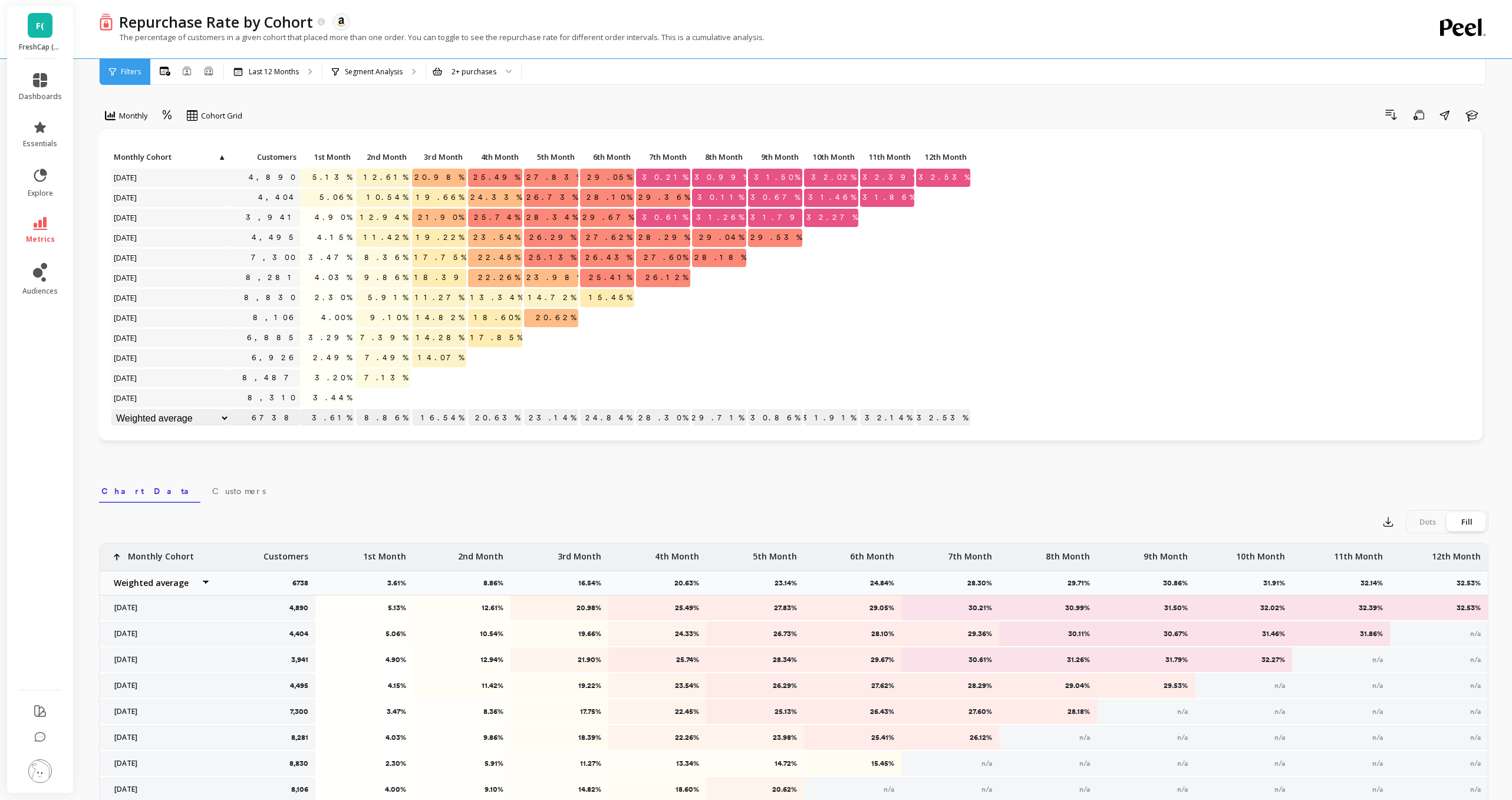
click at [706, 279] on div at bounding box center [719, 277] width 54 height 19
drag, startPoint x: 633, startPoint y: 296, endPoint x: 260, endPoint y: 298, distance: 373.0
click at [260, 298] on div "Click to create an audience 4,890 5.13% 12.61% 20.98% 25.49% 27.83% 29.05% 30.2…" at bounding box center [541, 288] width 861 height 280
click at [694, 308] on div at bounding box center [719, 299] width 56 height 20
drag, startPoint x: 640, startPoint y: 296, endPoint x: 273, endPoint y: 298, distance: 367.0
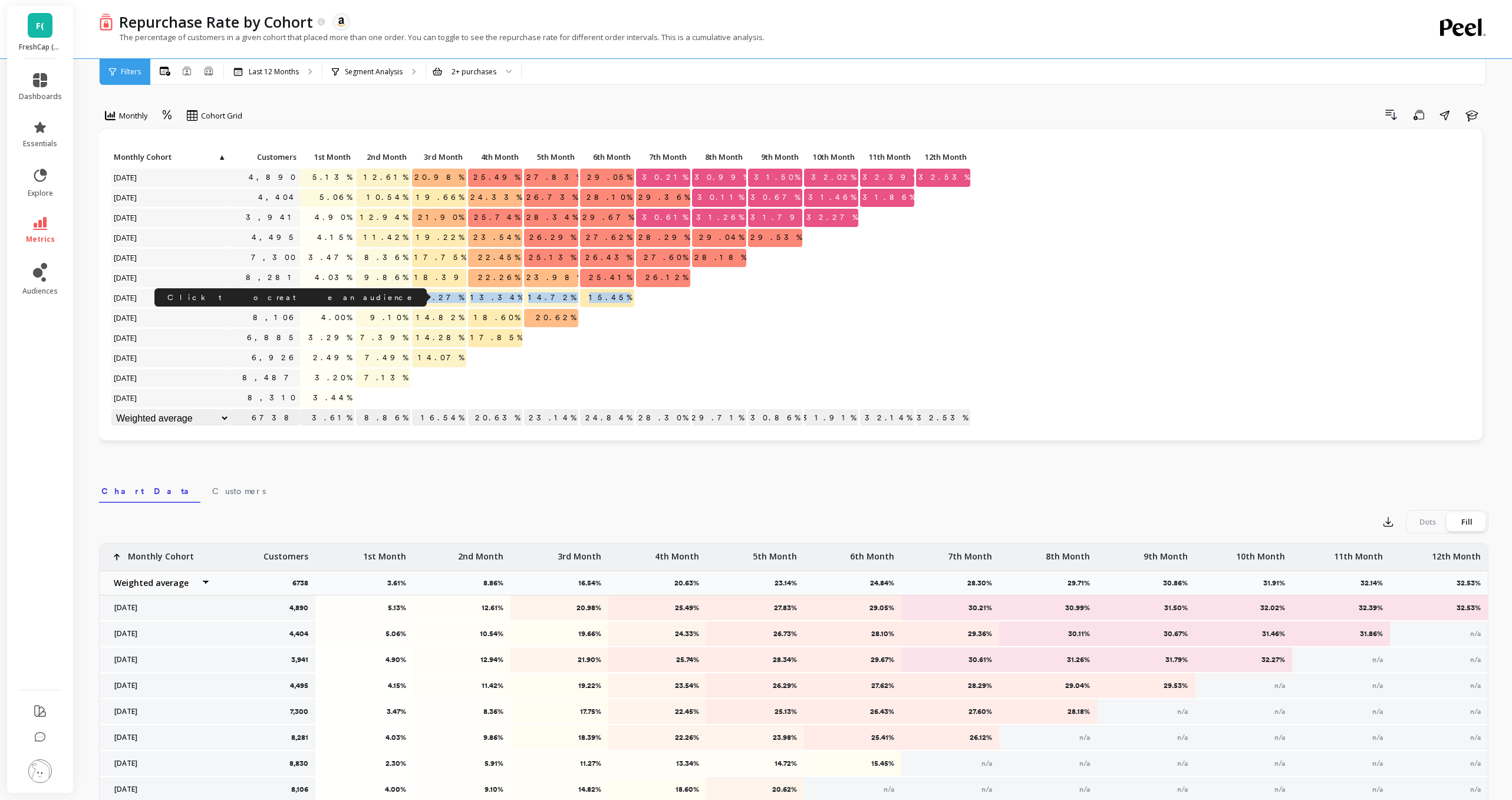
click at [273, 298] on div "Click to create an audience 4,890 5.13% 12.61% 20.98% 25.49% 27.83% 29.05% 30.2…" at bounding box center [541, 288] width 861 height 280
click at [259, 298] on div "Click to create an audience 8,830" at bounding box center [265, 298] width 71 height 19
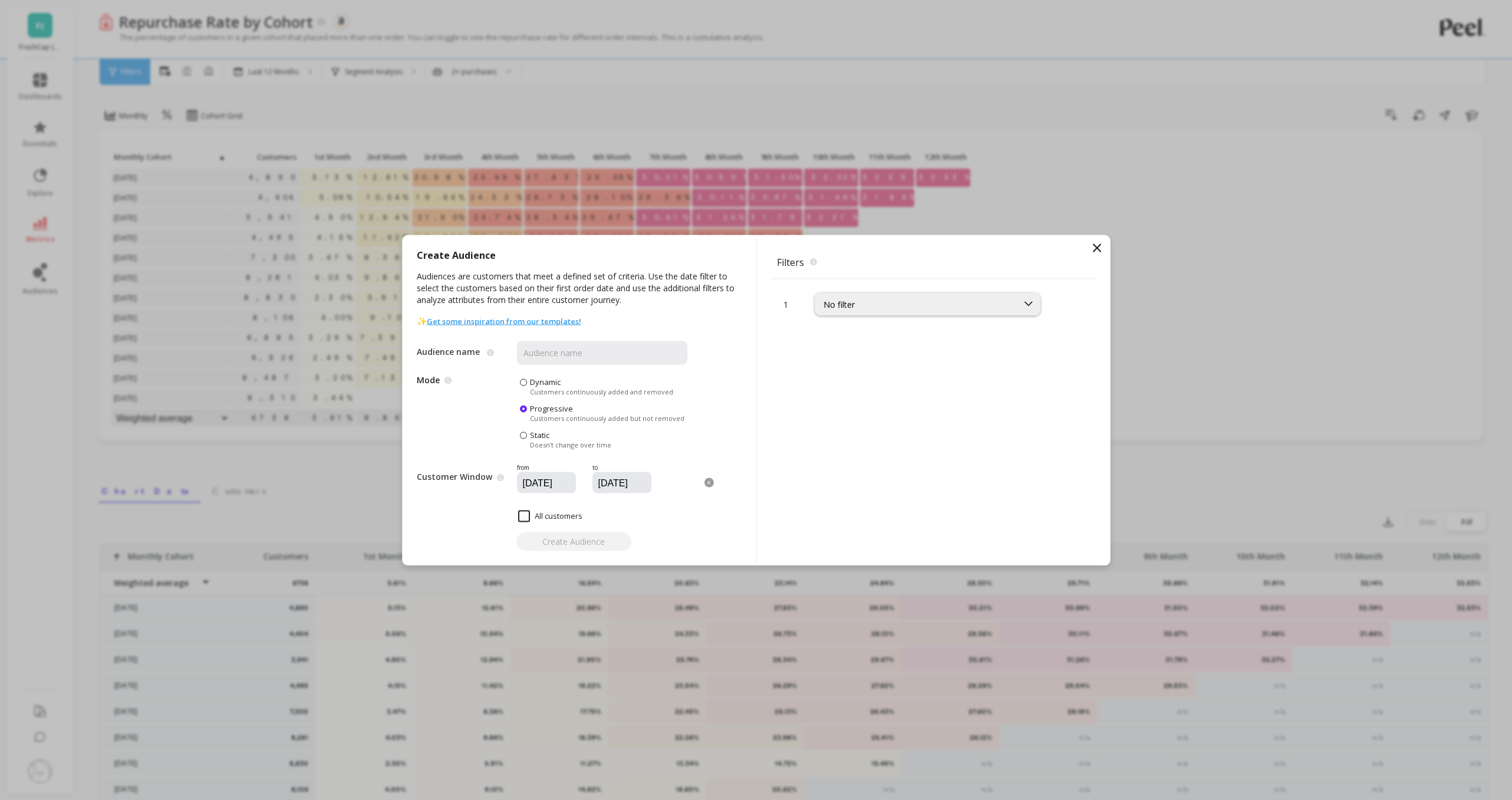
click at [1094, 242] on icon at bounding box center [1097, 247] width 14 height 14
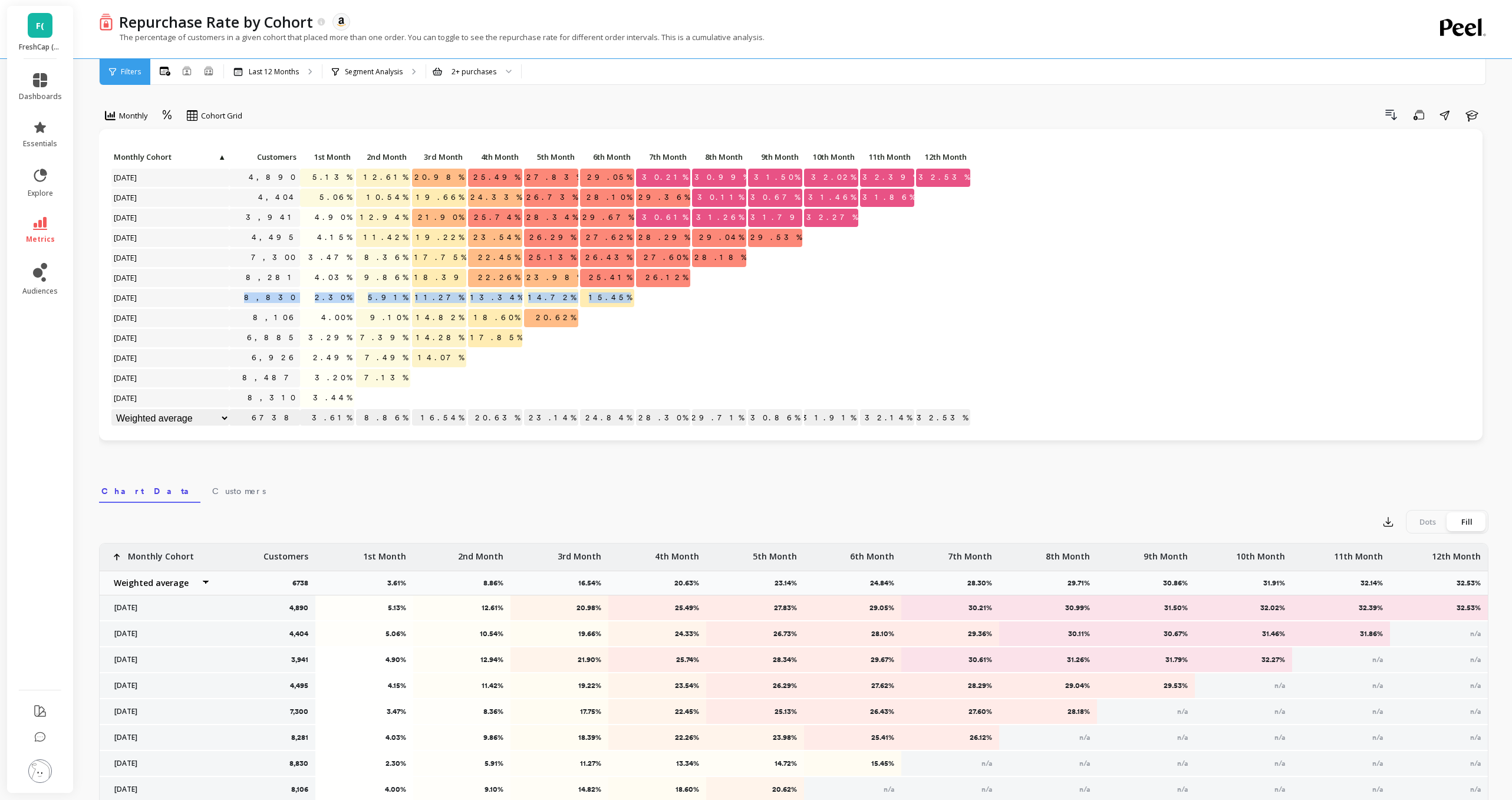
drag, startPoint x: 640, startPoint y: 298, endPoint x: 254, endPoint y: 293, distance: 386.0
click at [254, 293] on div "Click to create an audience 4,890 5.13% 12.61% 20.98% 25.49% 27.83% 29.05% 30.2…" at bounding box center [541, 288] width 861 height 280
click at [270, 297] on div "Click to create an audience 8,830" at bounding box center [265, 298] width 71 height 19
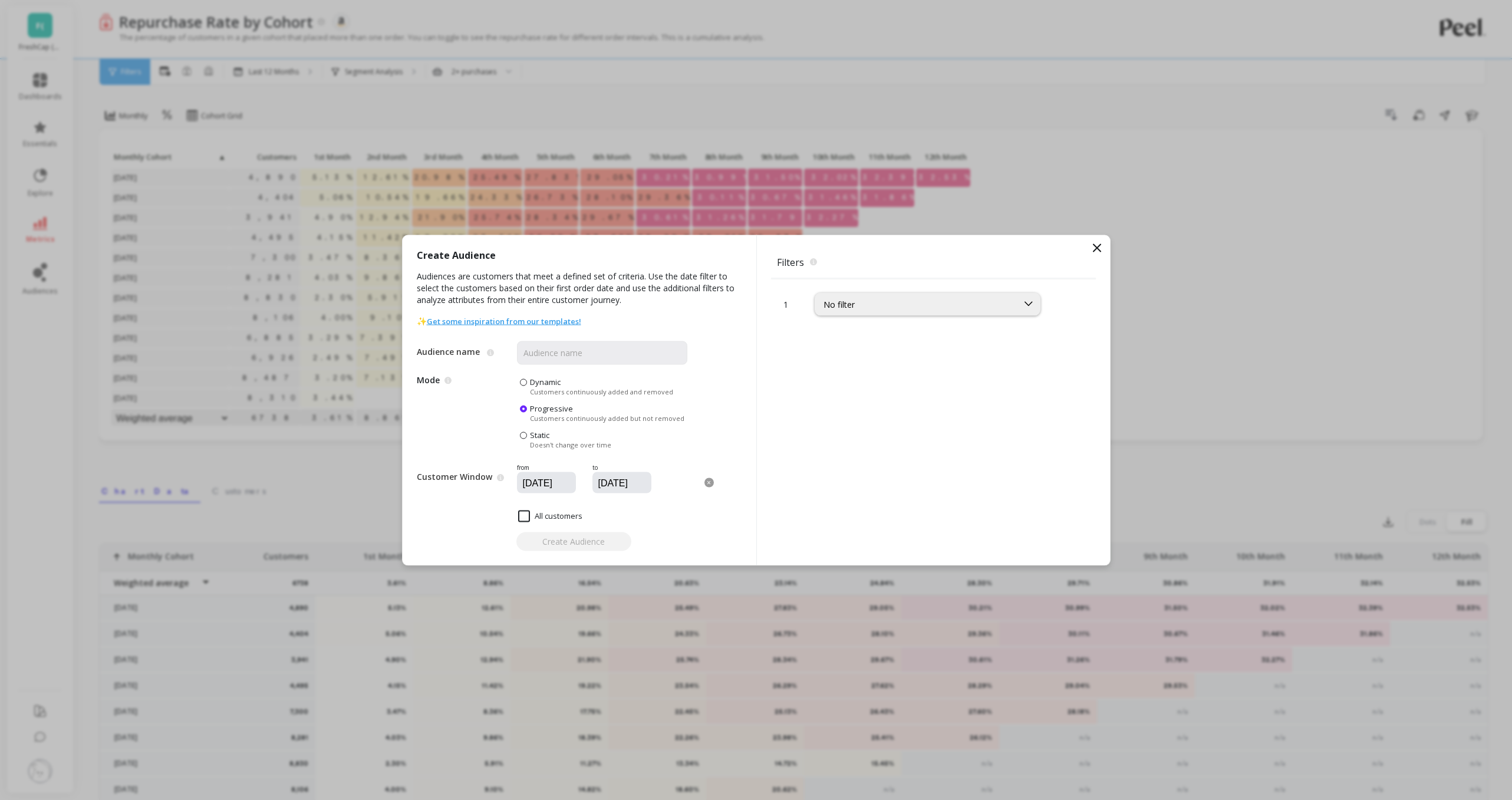
click at [1084, 250] on span "Filters The filters to select which customers should be part of the audience." at bounding box center [932, 262] width 325 height 25
click at [1092, 250] on icon at bounding box center [1097, 247] width 14 height 14
